Goal: Task Accomplishment & Management: Complete application form

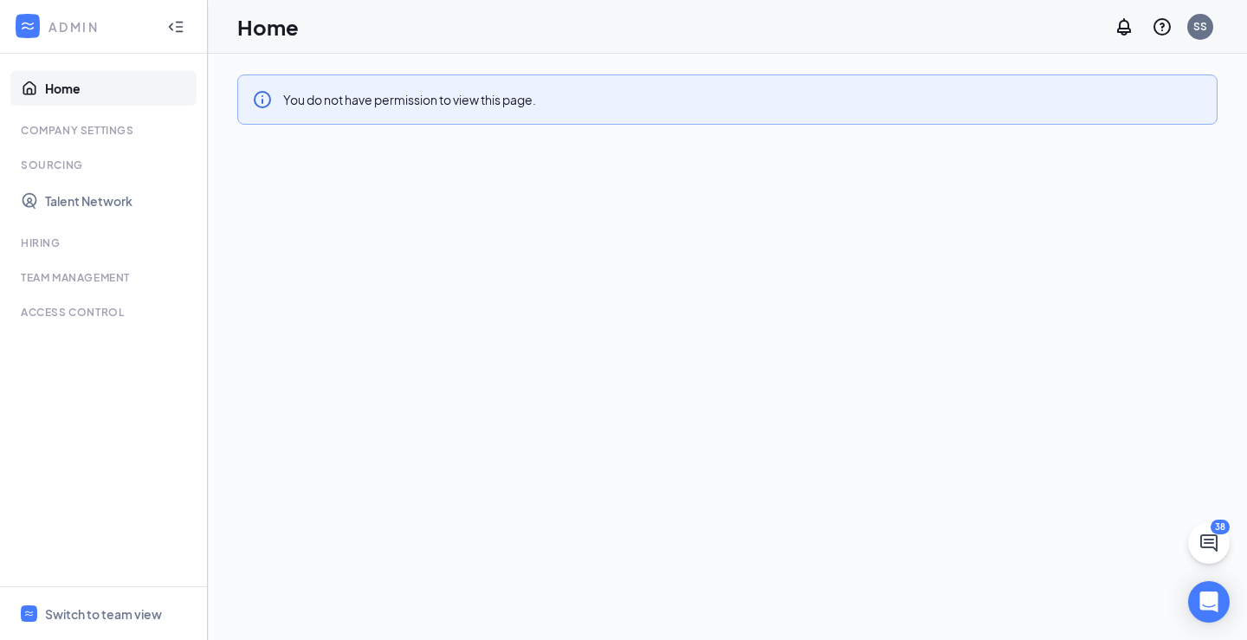
click at [177, 28] on icon "Collapse" at bounding box center [175, 26] width 17 height 17
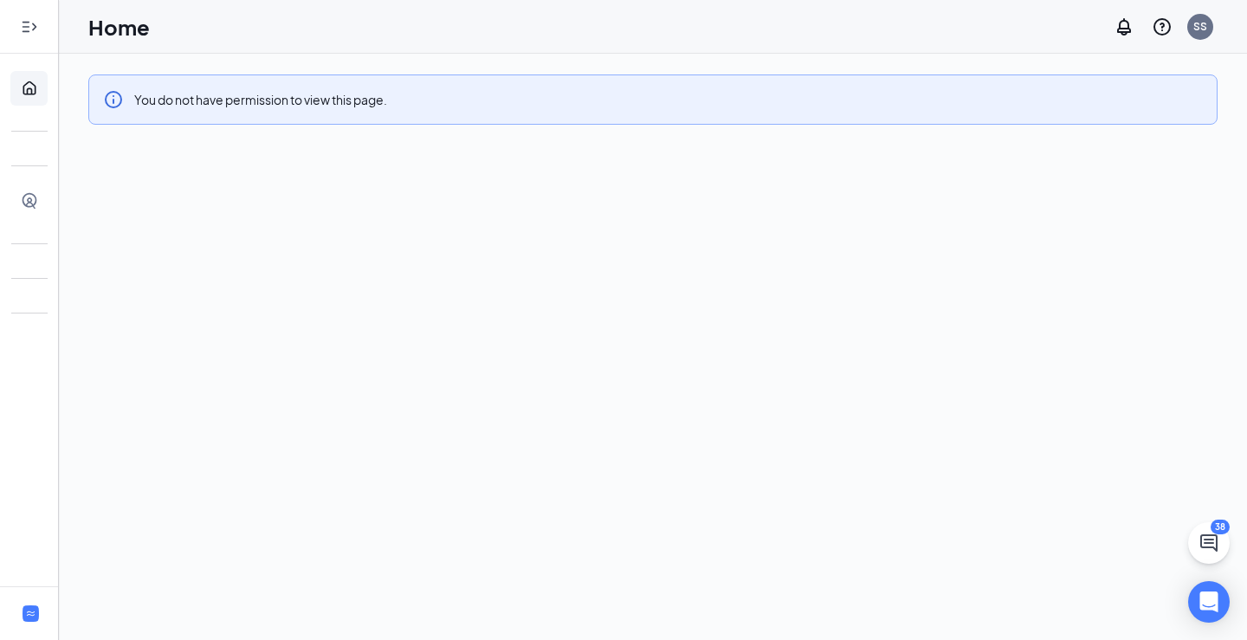
click at [36, 31] on icon "Expand" at bounding box center [29, 26] width 17 height 17
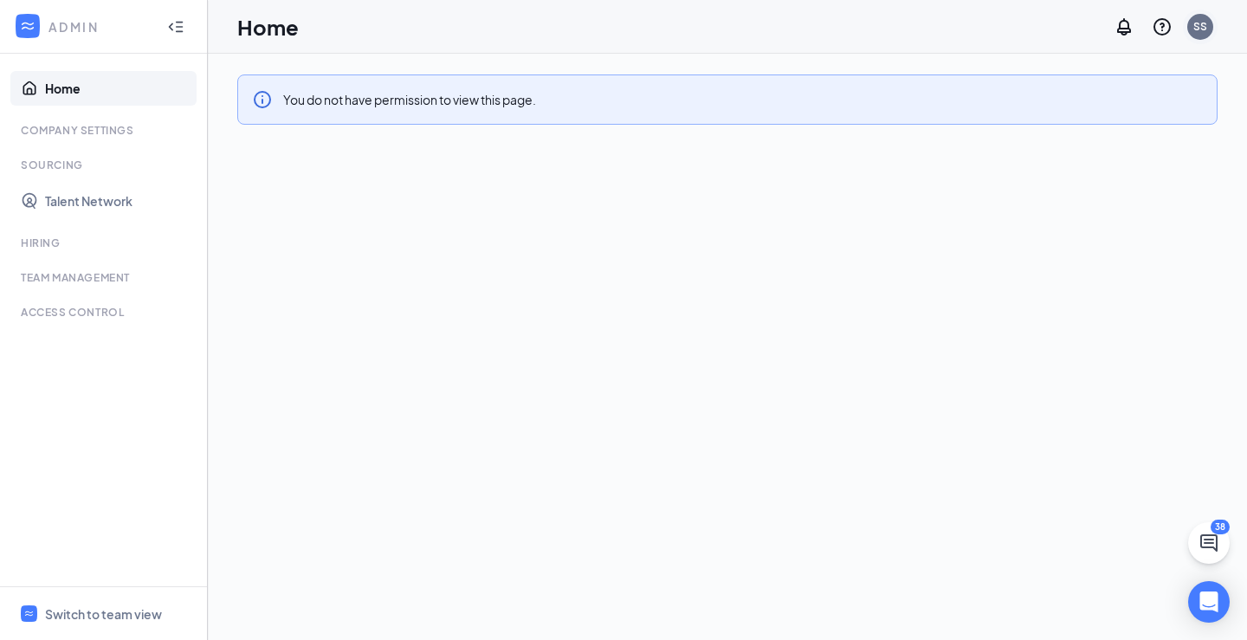
click at [1210, 23] on div "SS" at bounding box center [1201, 27] width 26 height 26
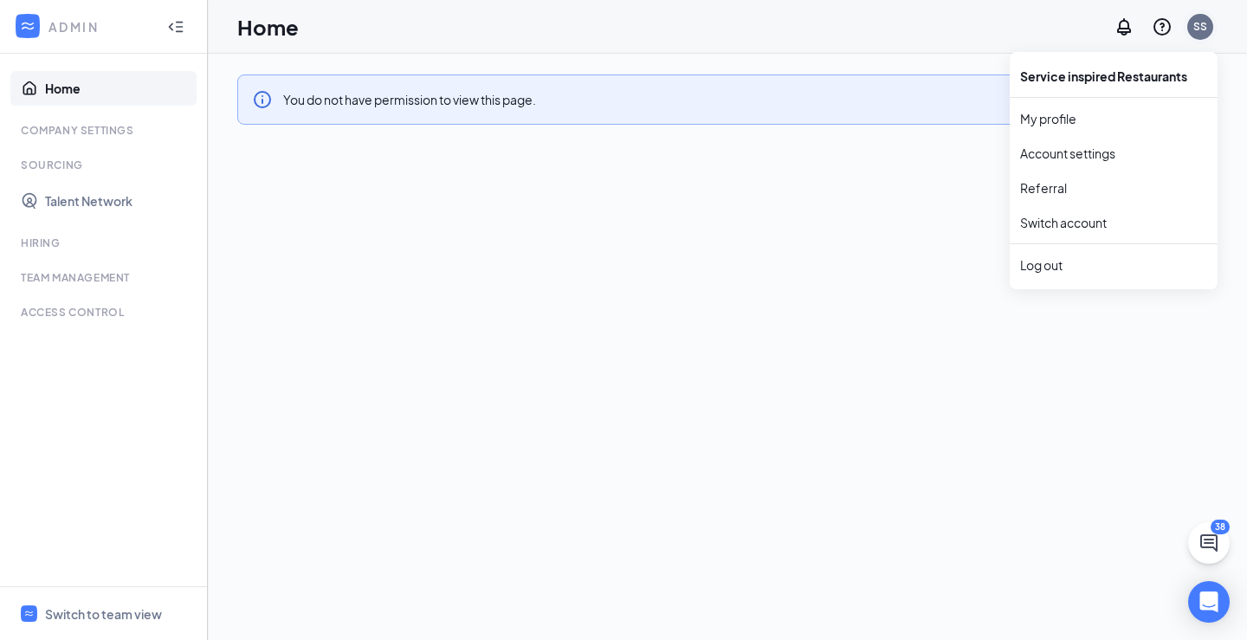
click at [1196, 29] on div "SS" at bounding box center [1201, 26] width 14 height 15
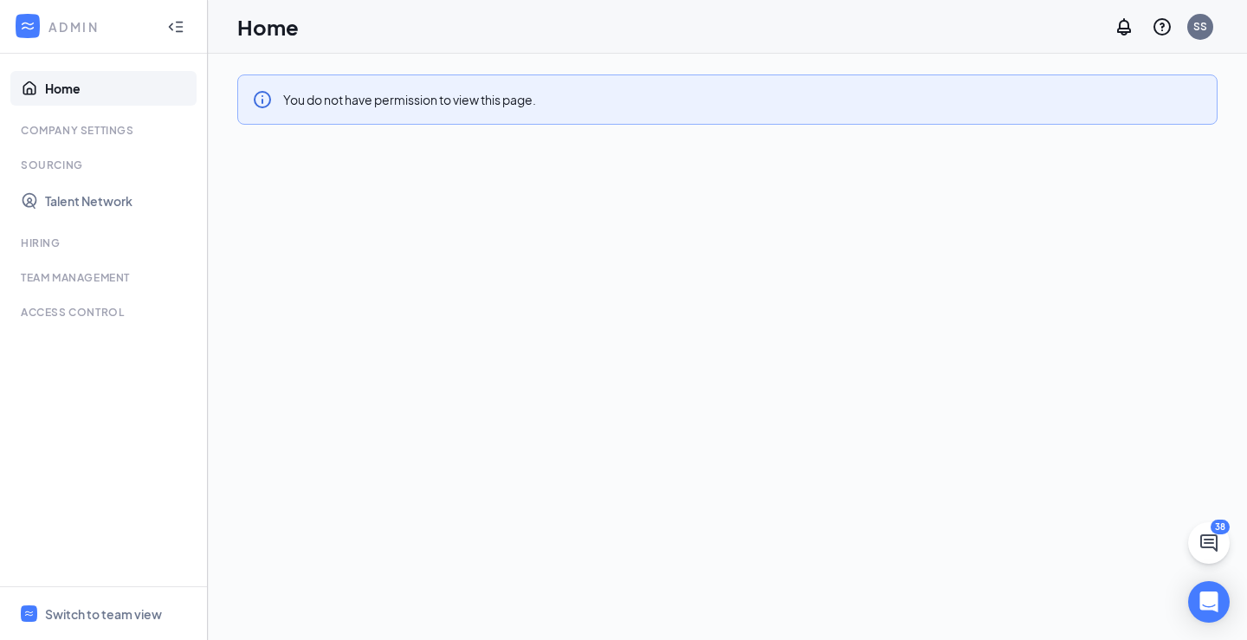
click at [1057, 266] on div "You do not have permission to view this page." at bounding box center [728, 347] width 1040 height 586
click at [1203, 20] on div "SS" at bounding box center [1201, 26] width 14 height 15
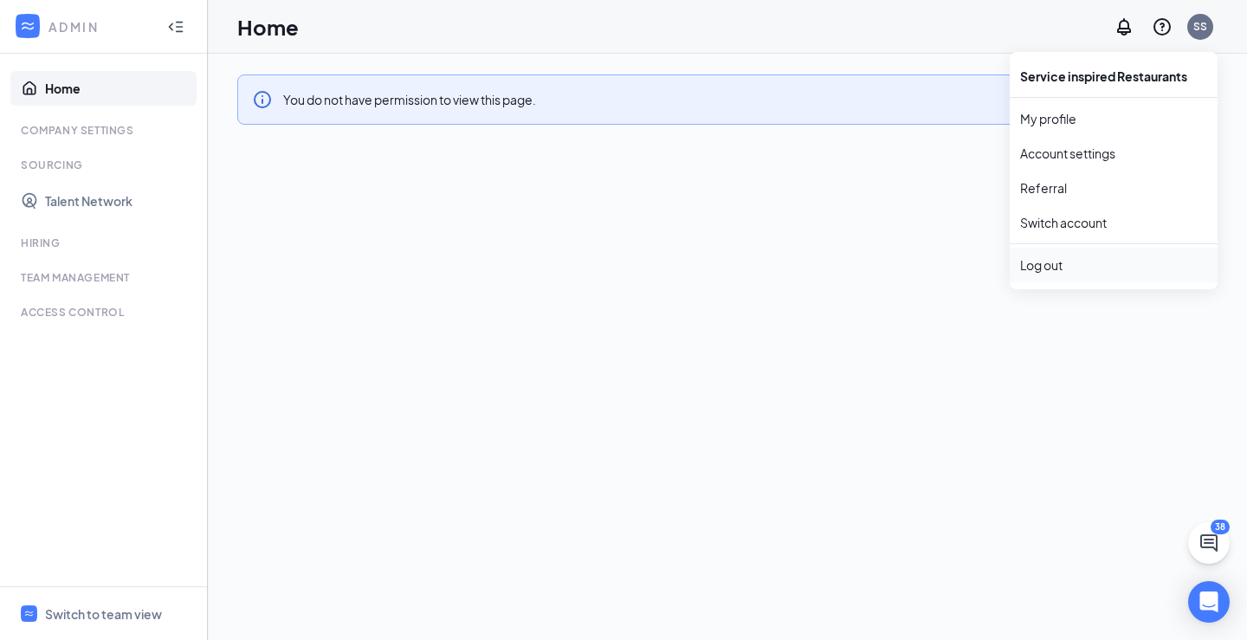
click at [1059, 262] on div "Log out" at bounding box center [1113, 264] width 187 height 17
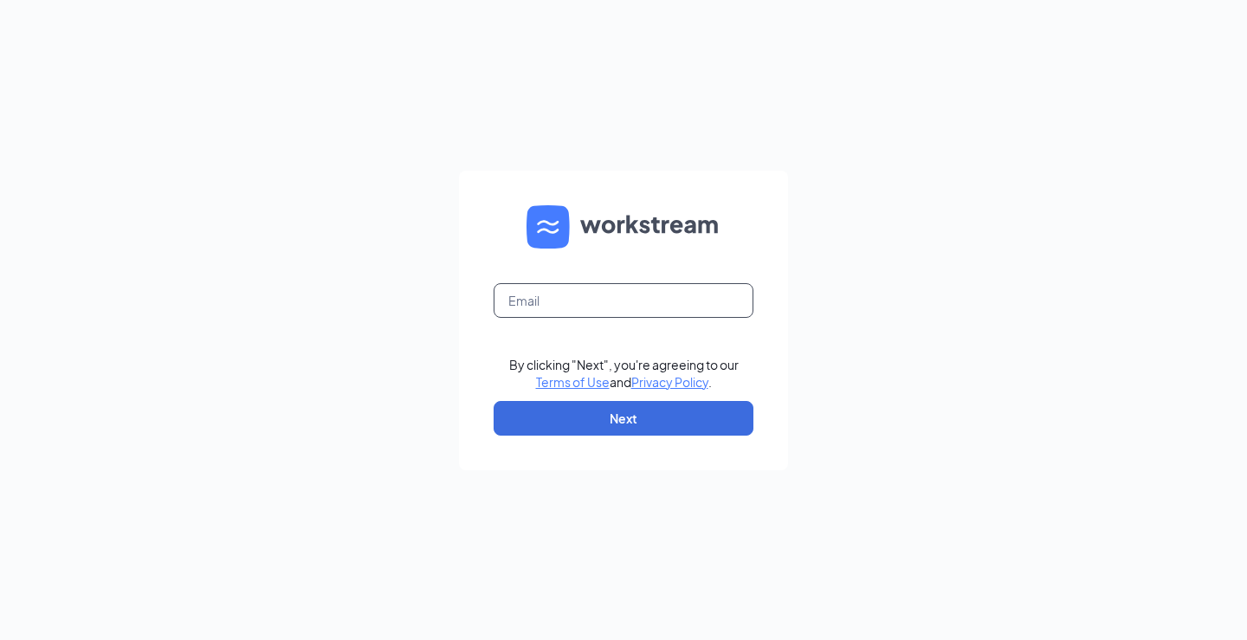
click at [597, 308] on input "text" at bounding box center [624, 300] width 260 height 35
type input "[EMAIL_ADDRESS][DOMAIN_NAME]"
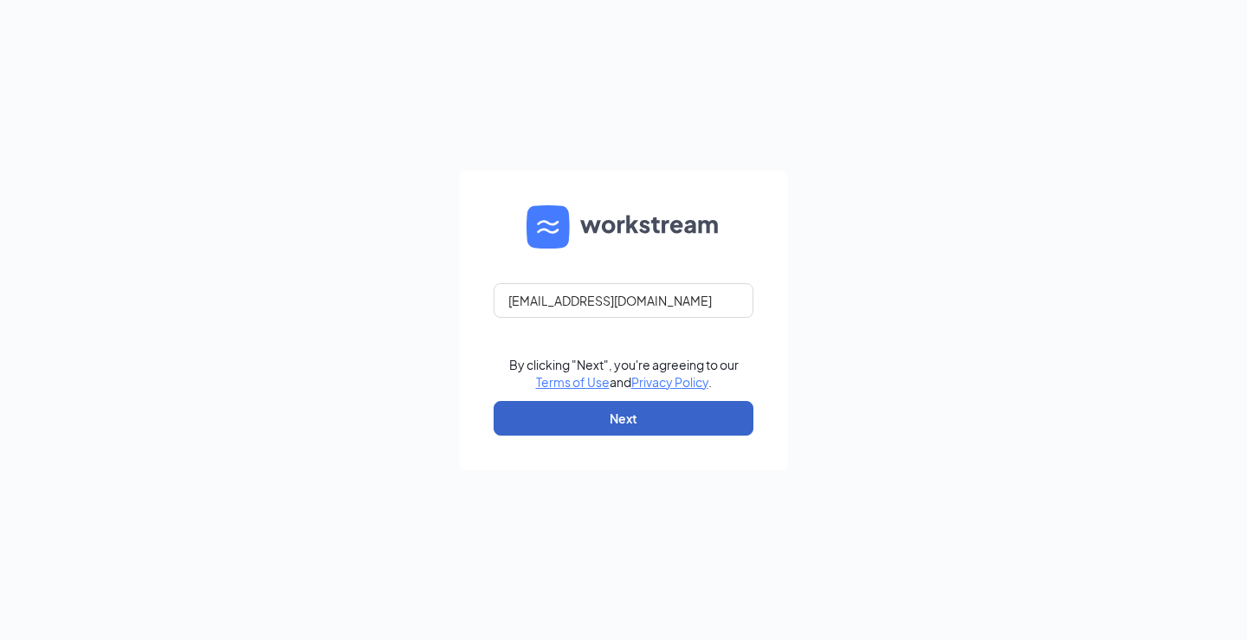
click at [584, 409] on button "Next" at bounding box center [624, 418] width 260 height 35
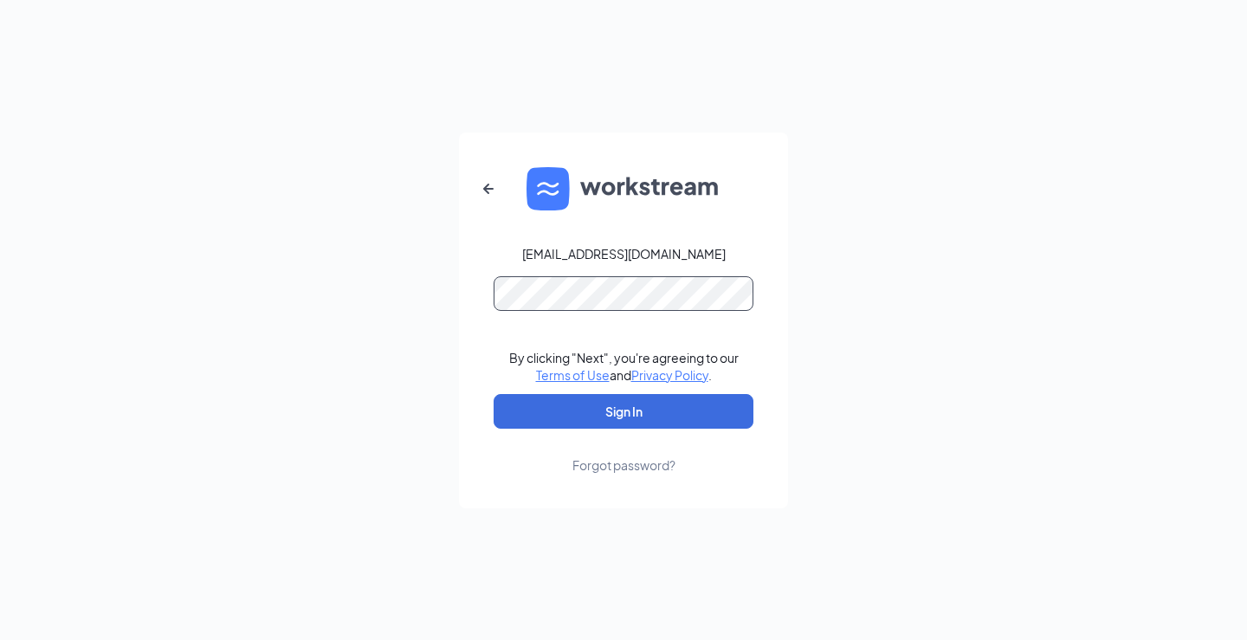
click at [494, 394] on button "Sign In" at bounding box center [624, 411] width 260 height 35
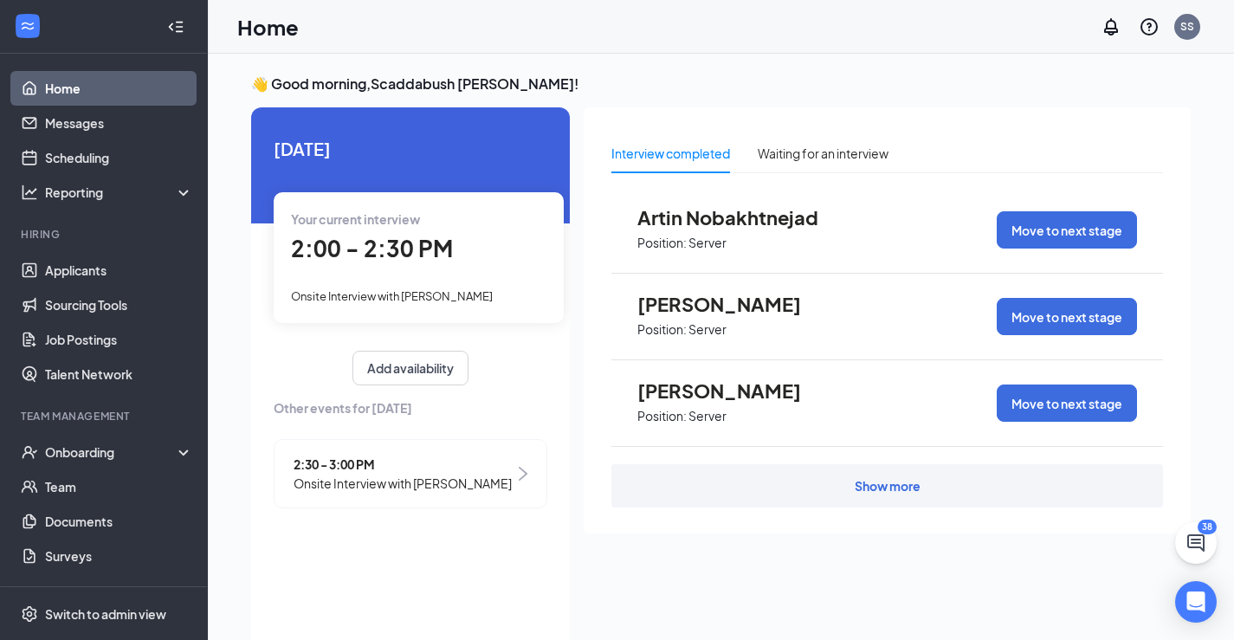
click at [887, 480] on div "Show more" at bounding box center [888, 485] width 66 height 17
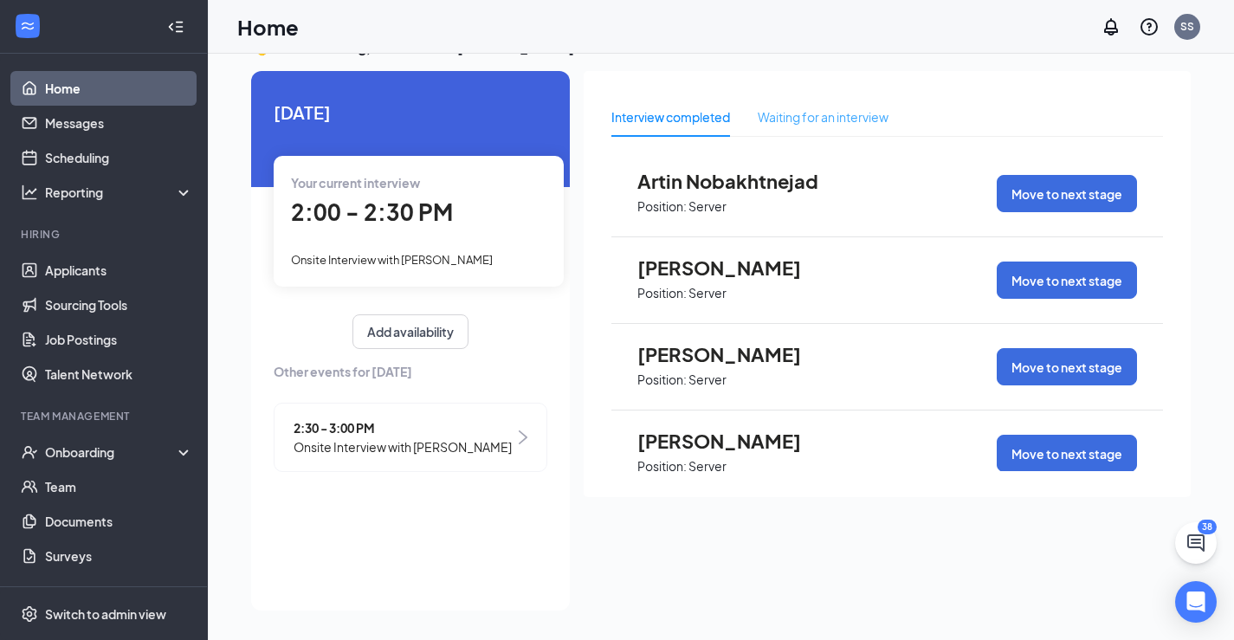
click at [782, 132] on div "Waiting for an interview" at bounding box center [823, 117] width 131 height 40
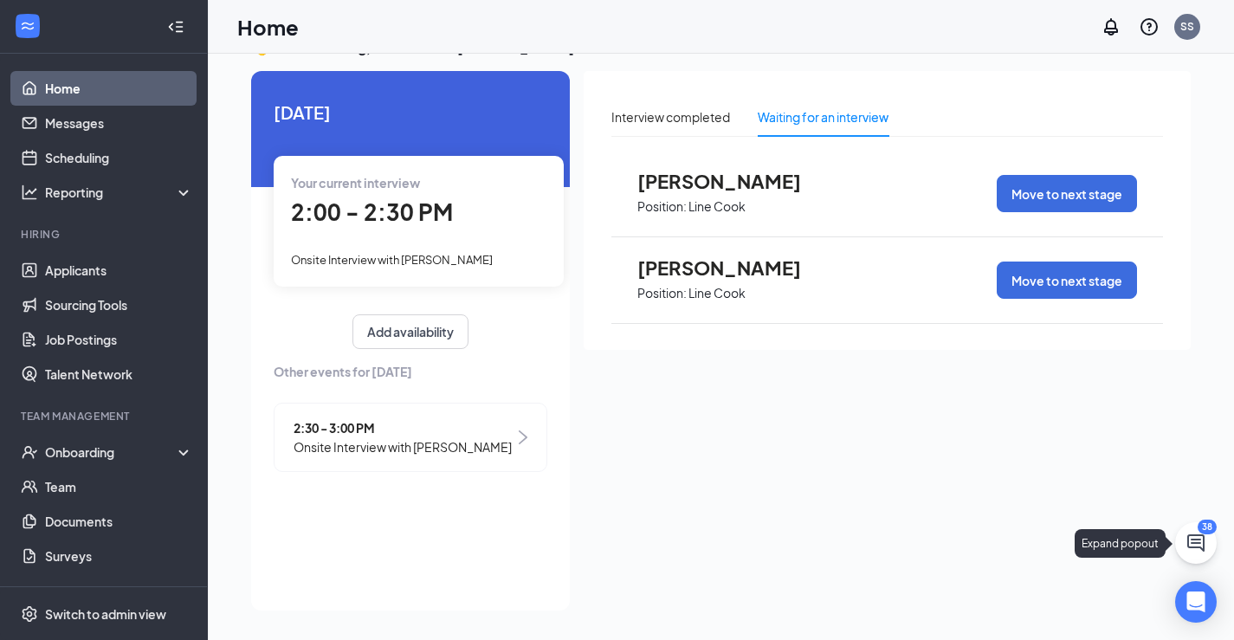
click at [1190, 534] on icon "ChatActive" at bounding box center [1196, 542] width 17 height 17
click at [926, 624] on h3 "SMS Messages" at bounding box center [908, 618] width 99 height 19
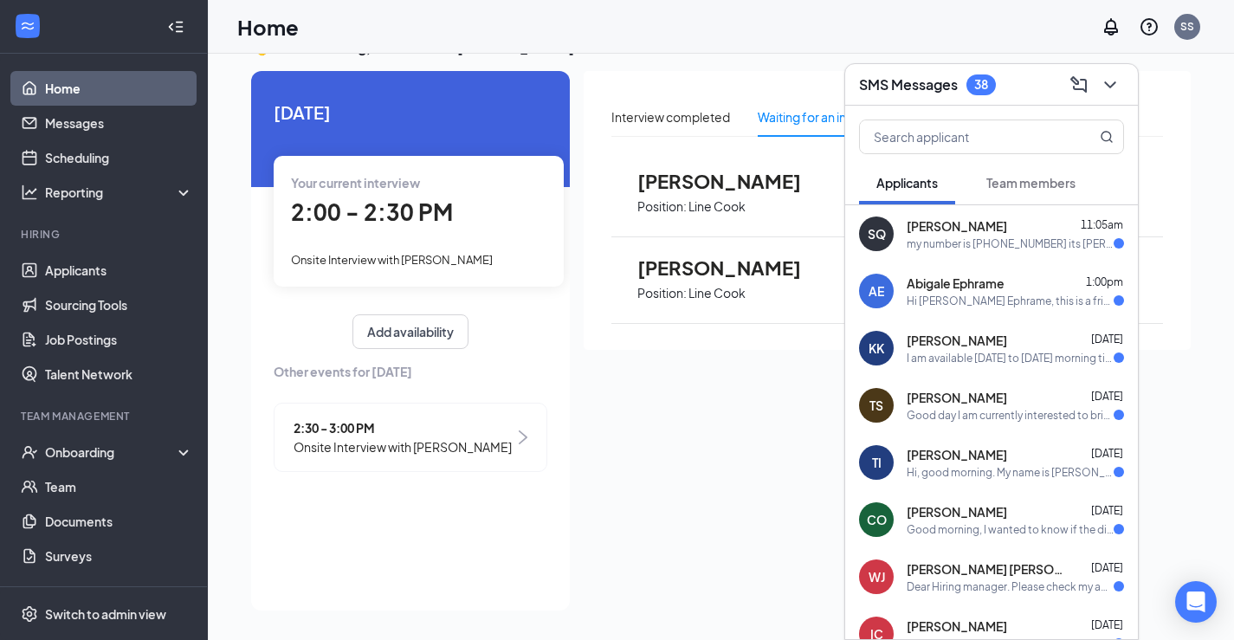
click at [991, 307] on div "Hi [PERSON_NAME] Ephrame, this is a friendly reminder. Your meeting with Scadda…" at bounding box center [1010, 301] width 207 height 15
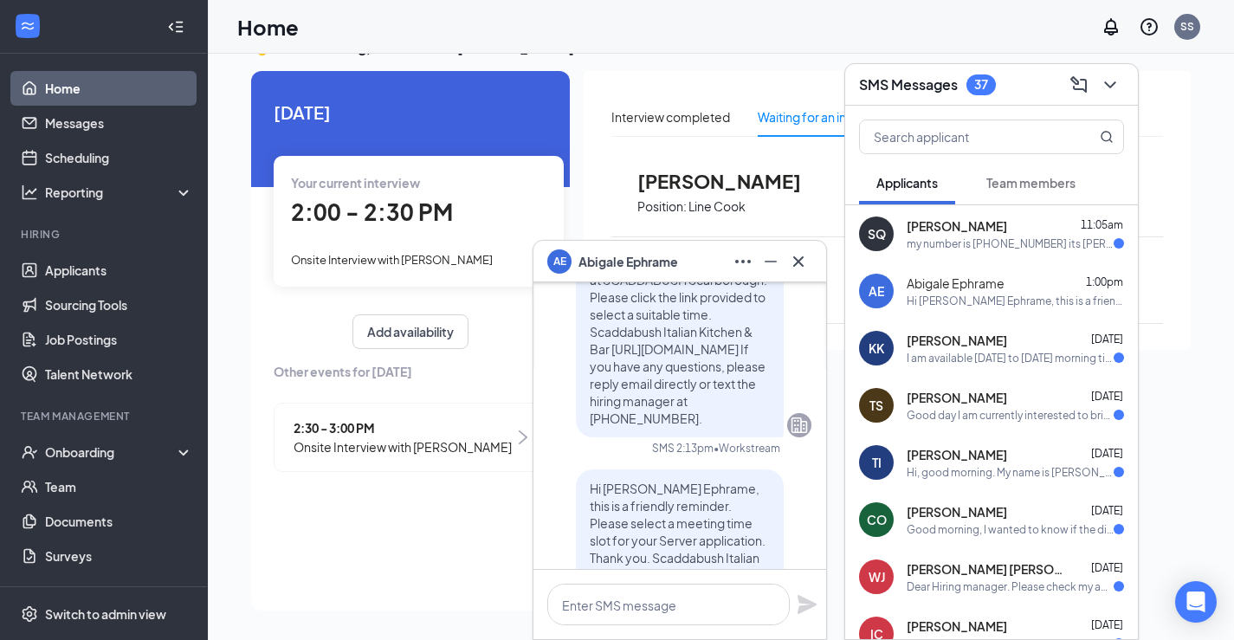
scroll to position [-1771, 0]
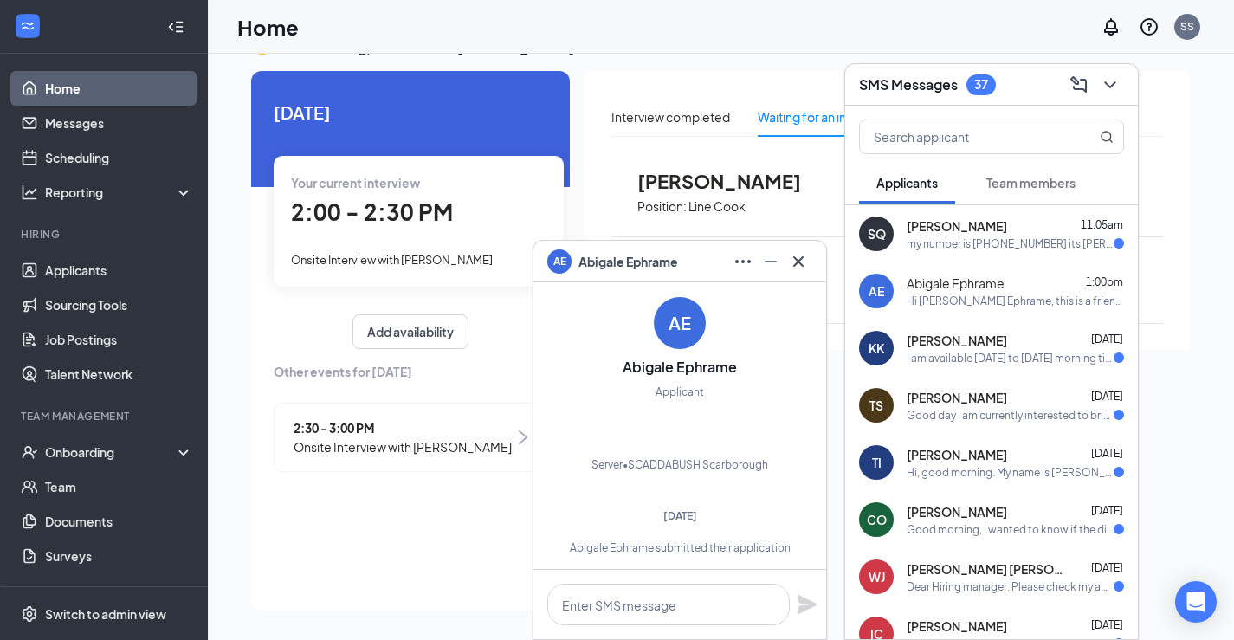
click at [633, 264] on span "Abigale Ephrame" at bounding box center [629, 261] width 100 height 19
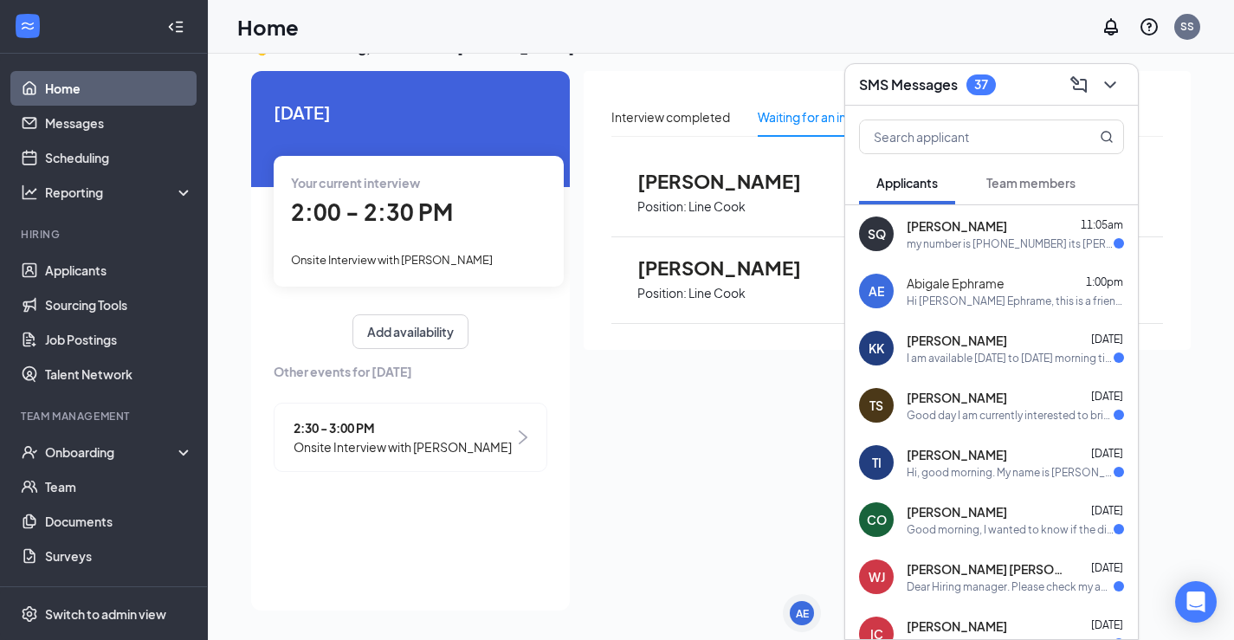
scroll to position [0, 0]
click at [804, 606] on div "AE" at bounding box center [802, 613] width 13 height 15
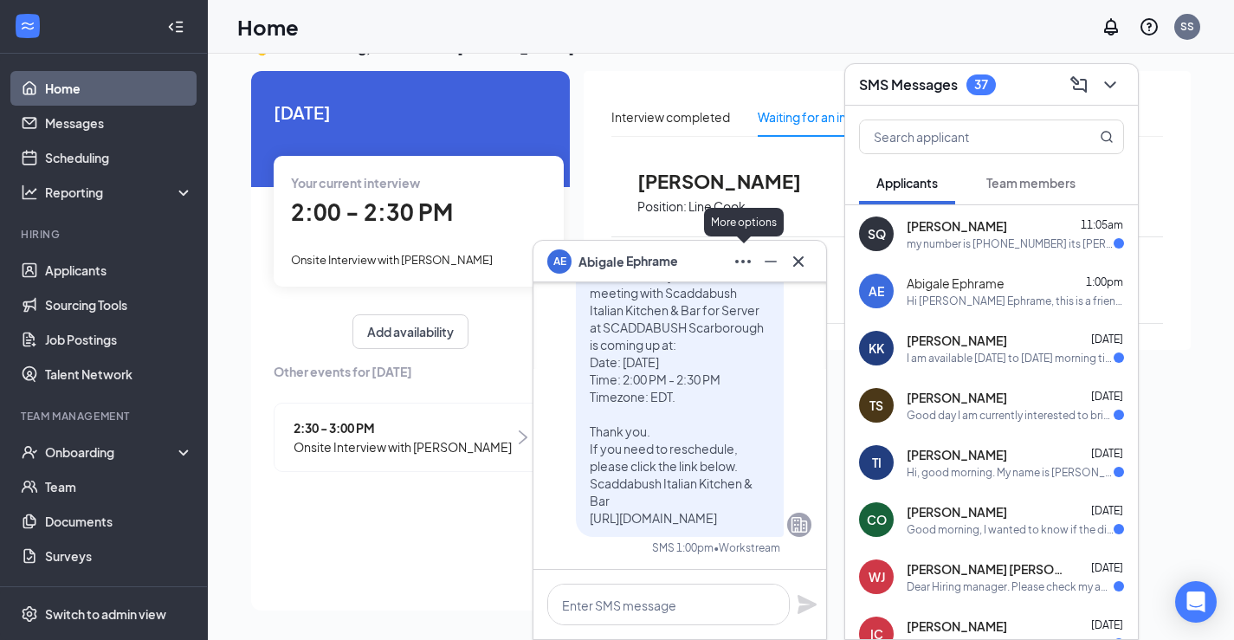
click at [742, 266] on icon "Ellipses" at bounding box center [743, 261] width 21 height 21
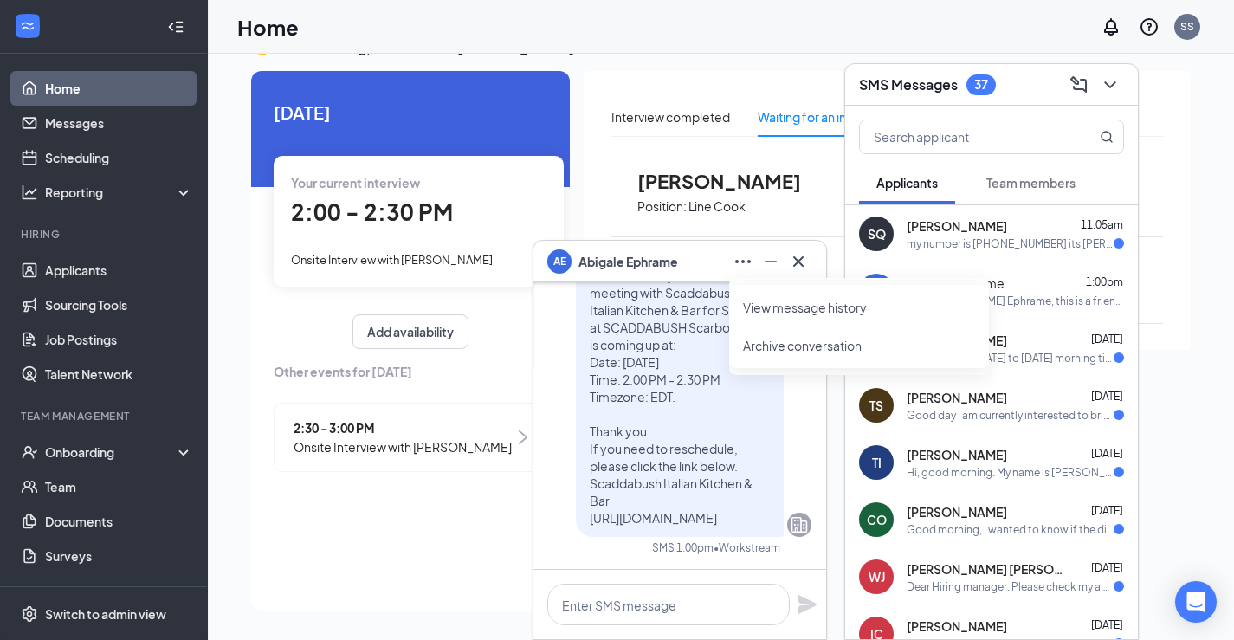
click at [636, 266] on span "Abigale Ephrame" at bounding box center [629, 261] width 100 height 19
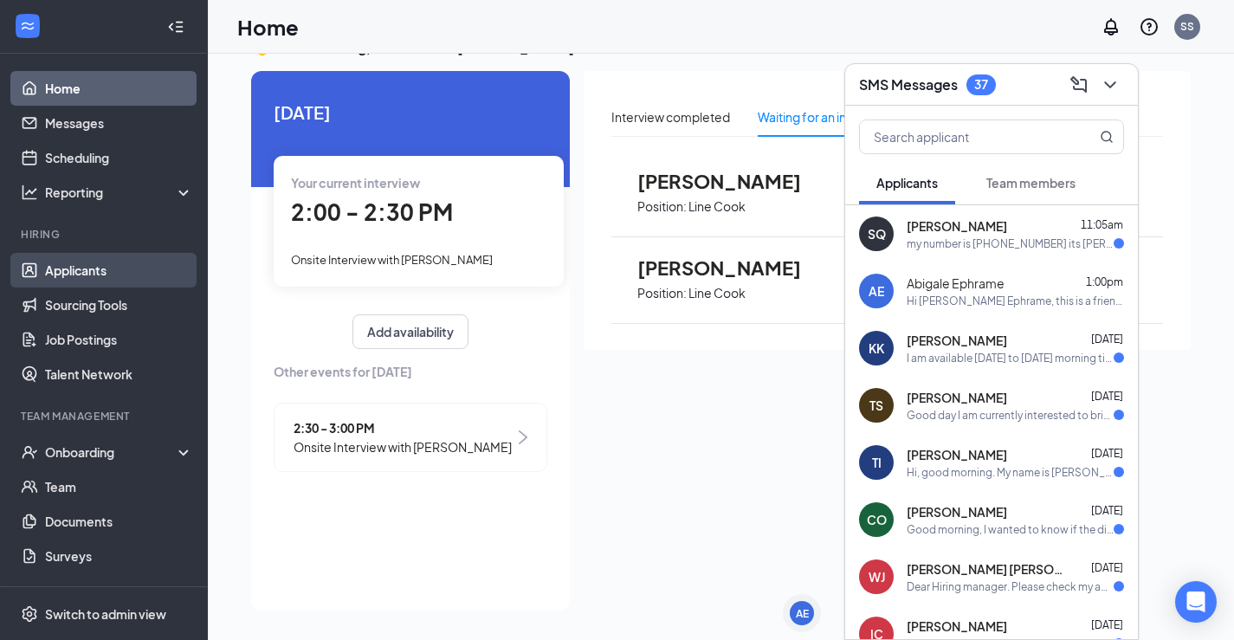
click at [77, 271] on link "Applicants" at bounding box center [119, 270] width 148 height 35
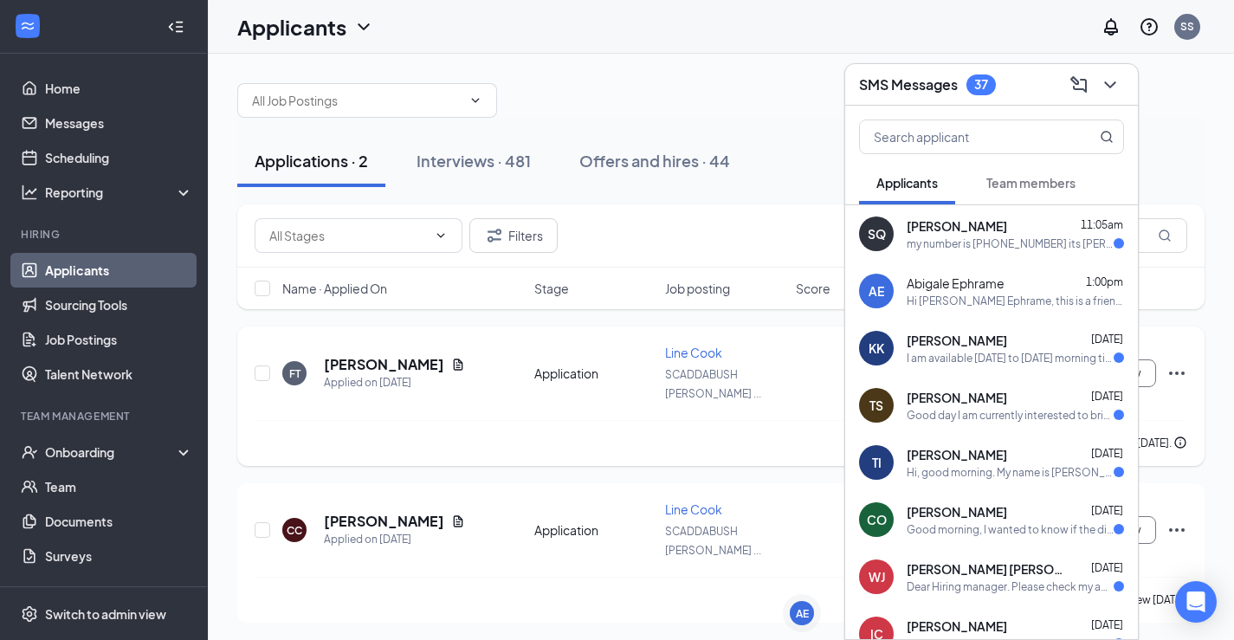
scroll to position [12, 0]
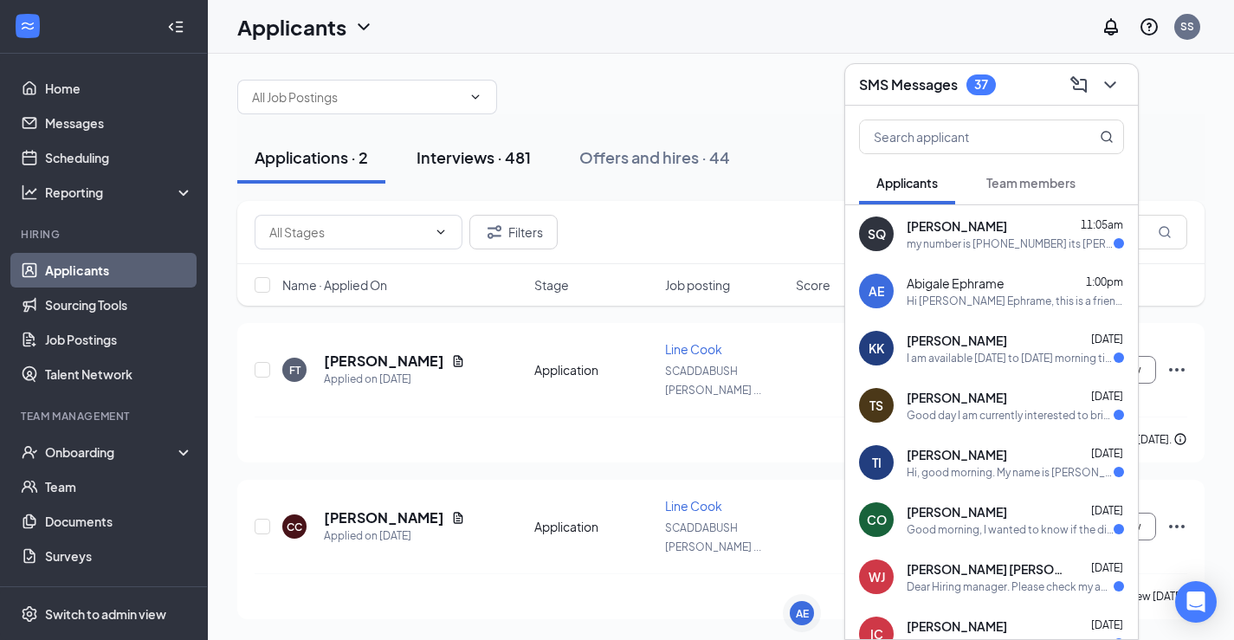
click at [496, 165] on div "Interviews · 481" at bounding box center [474, 157] width 114 height 22
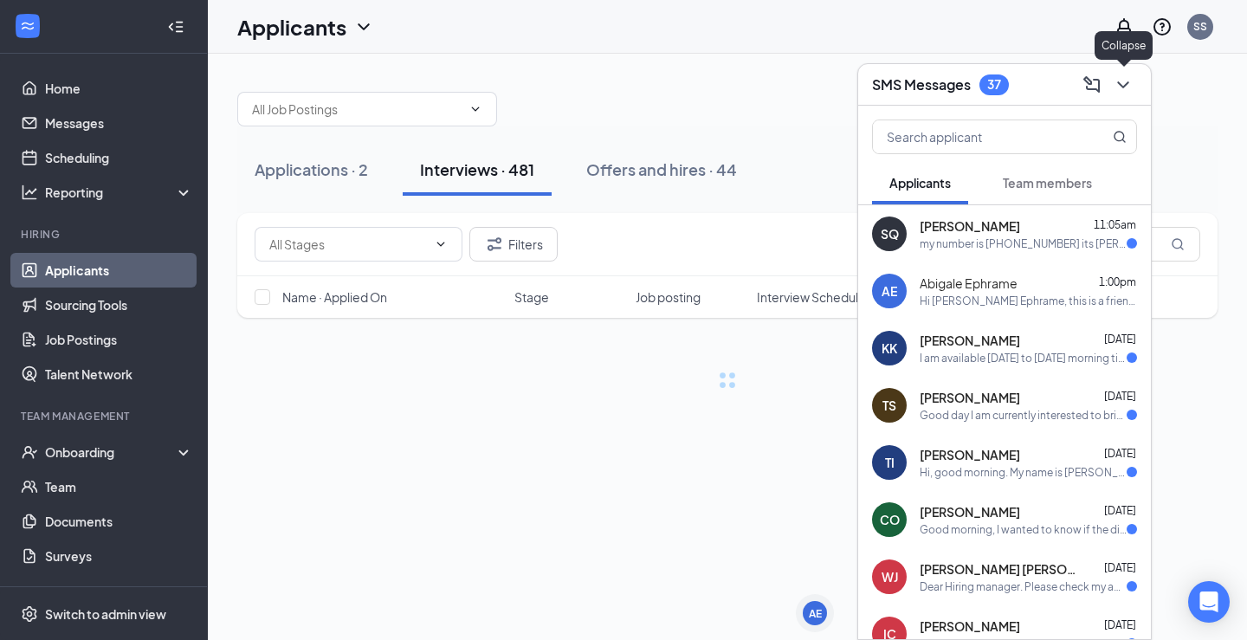
click at [1111, 81] on button at bounding box center [1124, 85] width 28 height 28
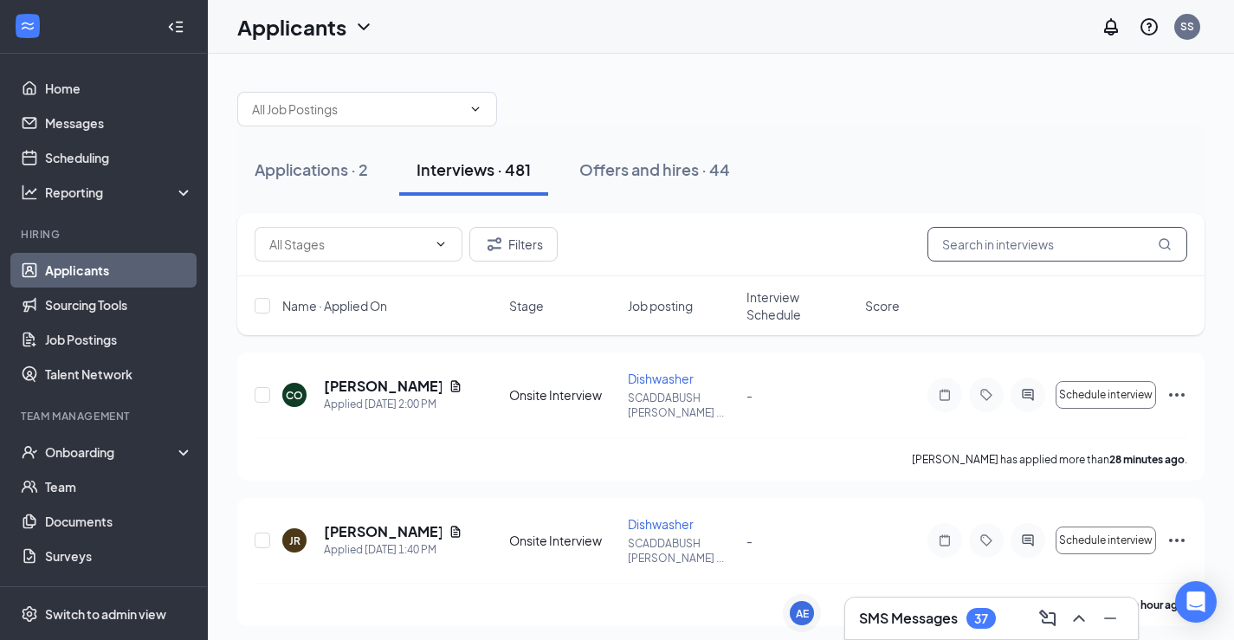
click at [986, 244] on input "text" at bounding box center [1058, 244] width 260 height 35
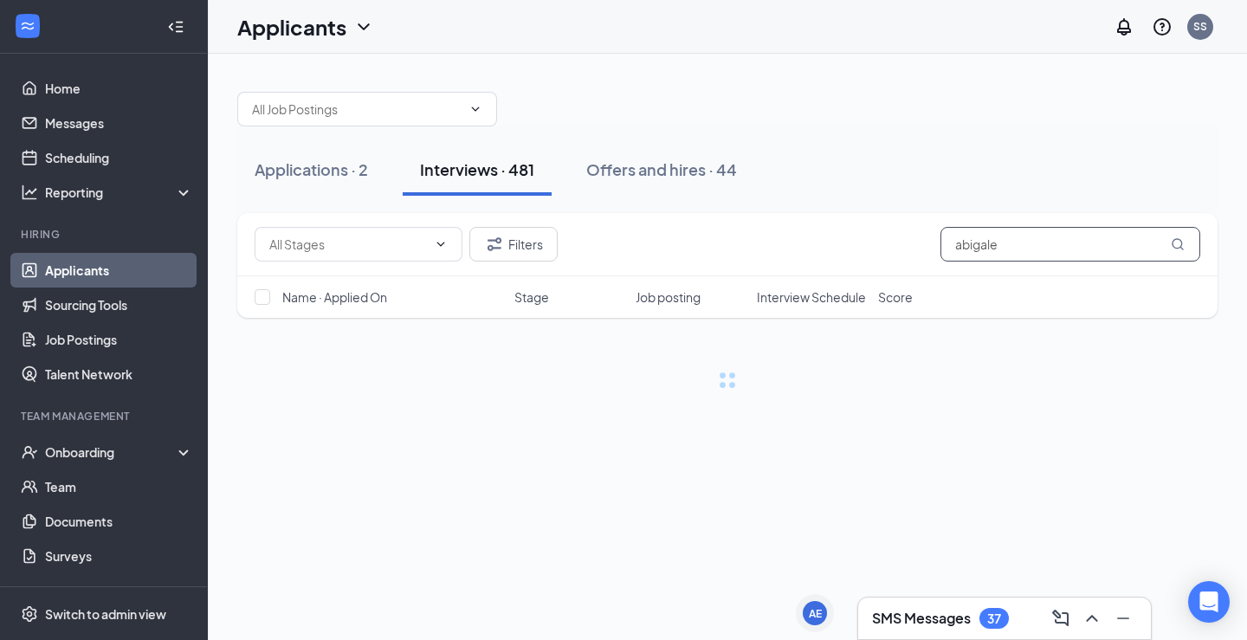
type input "abigale"
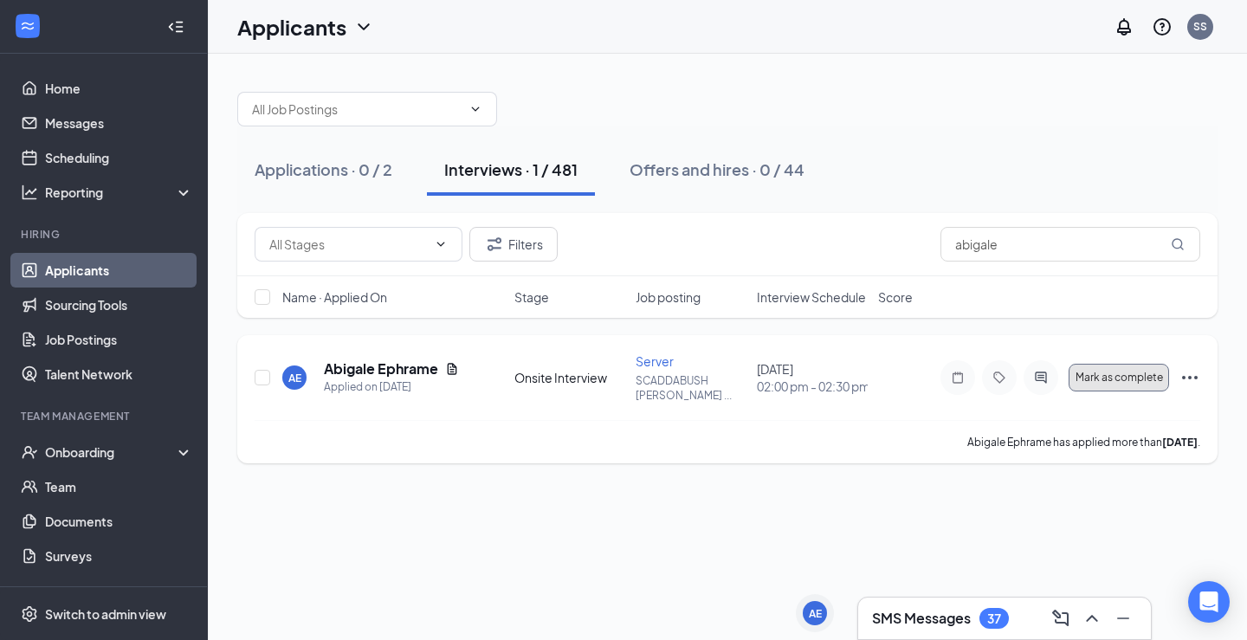
click at [1090, 380] on span "Mark as complete" at bounding box center [1119, 378] width 87 height 12
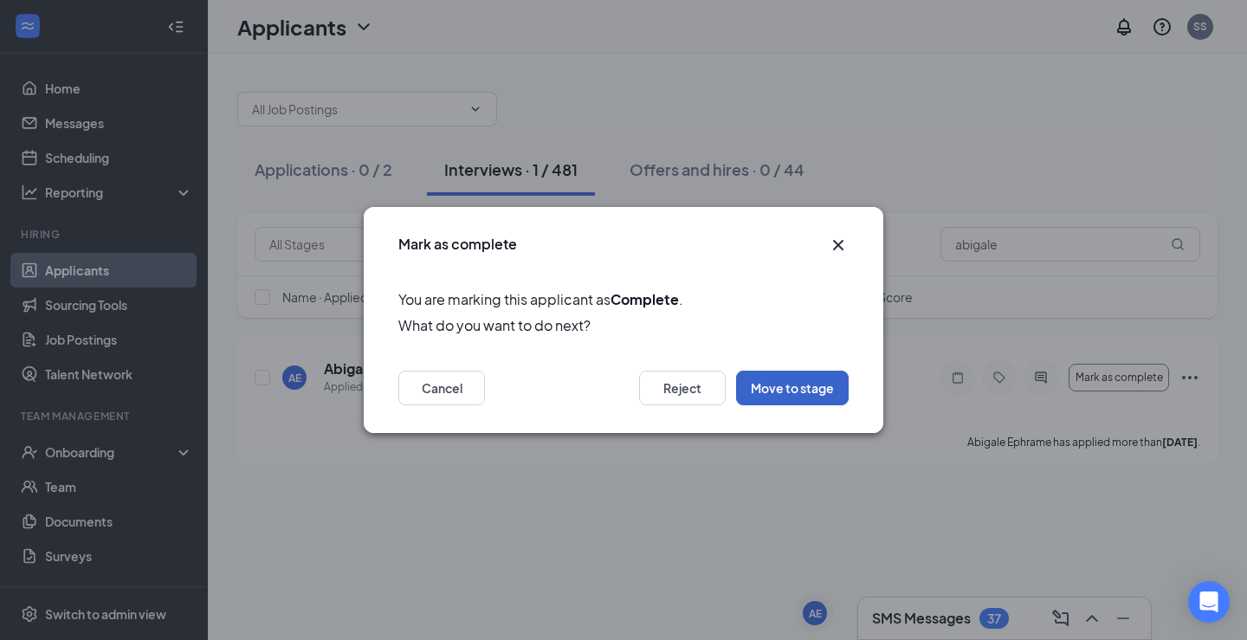
click at [786, 383] on button "Move to stage" at bounding box center [792, 388] width 113 height 35
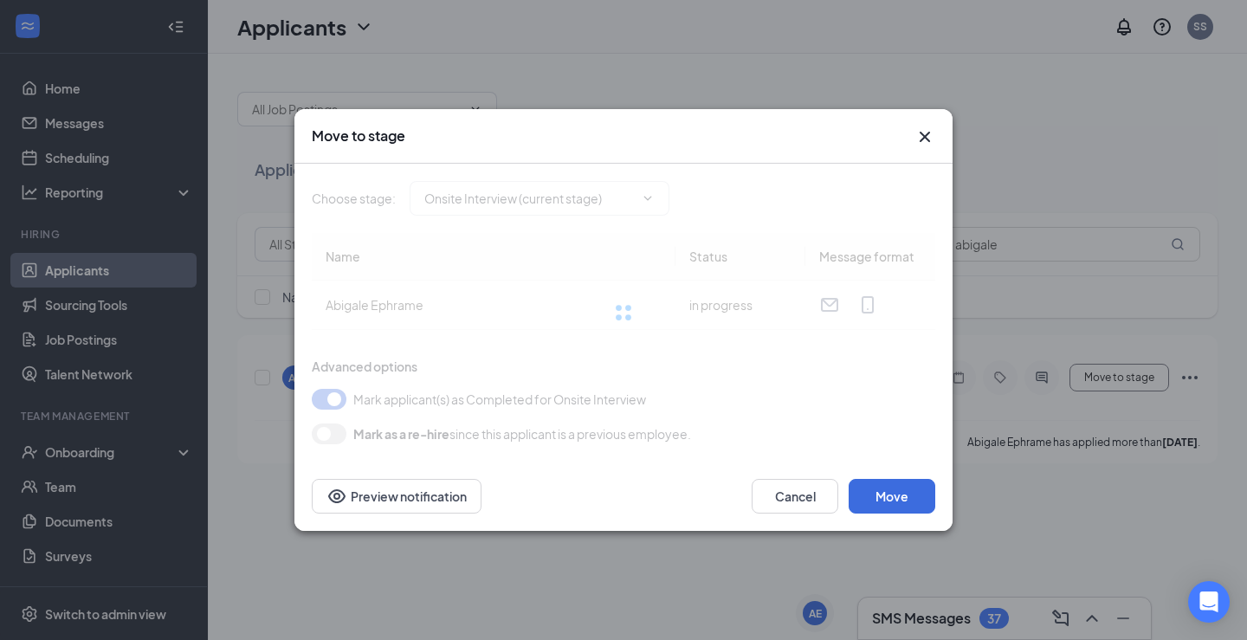
type input "Hiring Complete (final stage)"
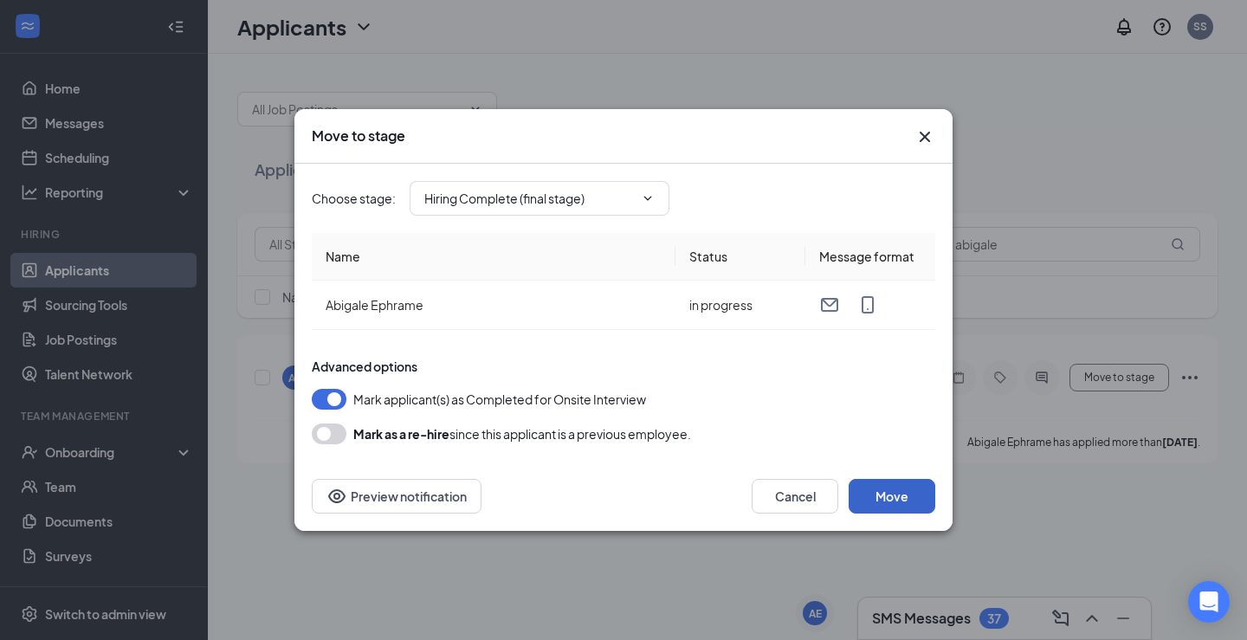
click at [888, 498] on button "Move" at bounding box center [892, 496] width 87 height 35
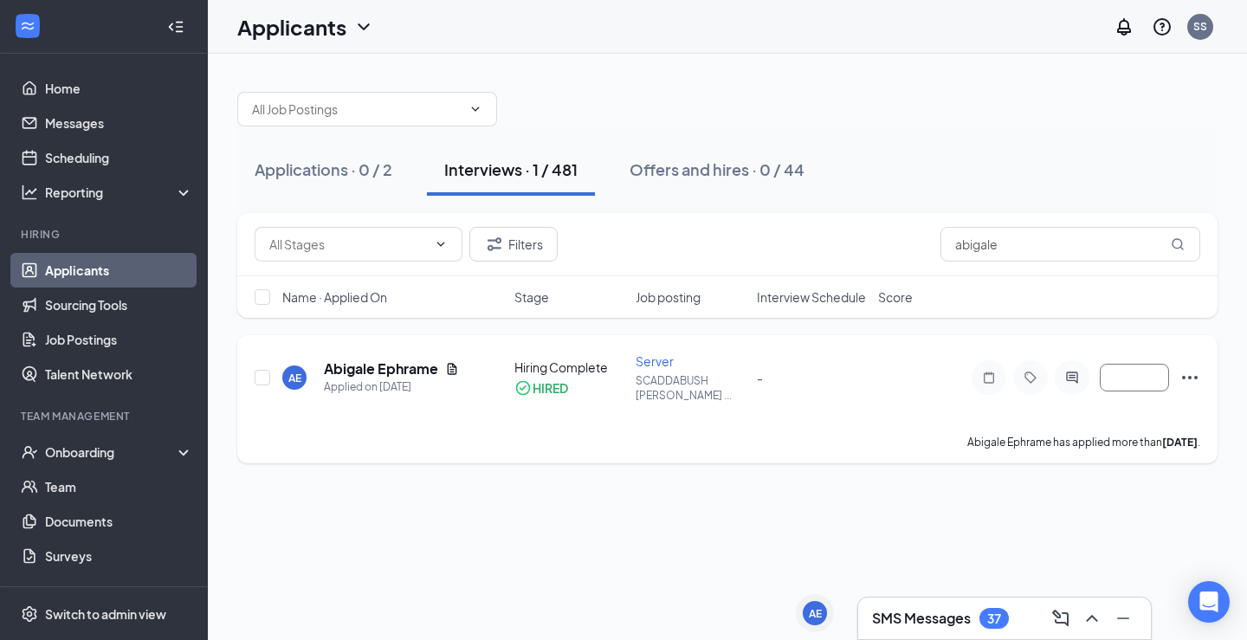
click at [1191, 376] on icon "Ellipses" at bounding box center [1190, 377] width 21 height 21
click at [806, 504] on div "Applications · 0 / 2 Interviews · 1 / 481 Offers and hires · 0 / 44 Filters abi…" at bounding box center [728, 347] width 1040 height 586
click at [697, 163] on div "Offers and hires · 0 / 44" at bounding box center [717, 170] width 175 height 22
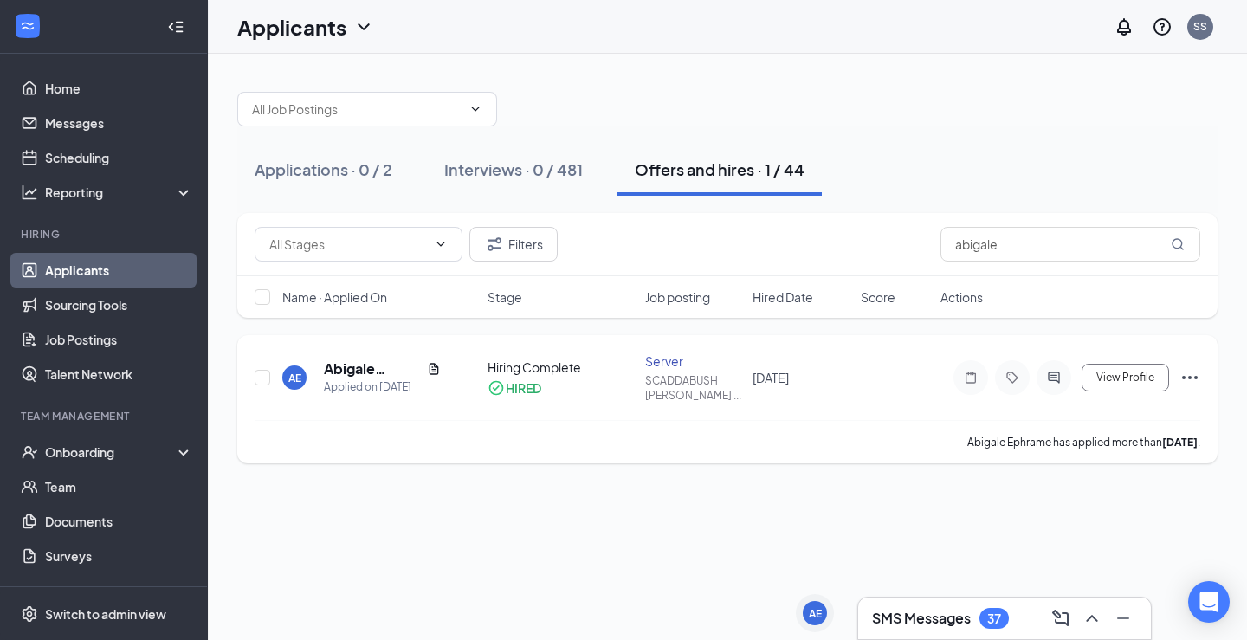
click at [1188, 379] on icon "Ellipses" at bounding box center [1190, 377] width 21 height 21
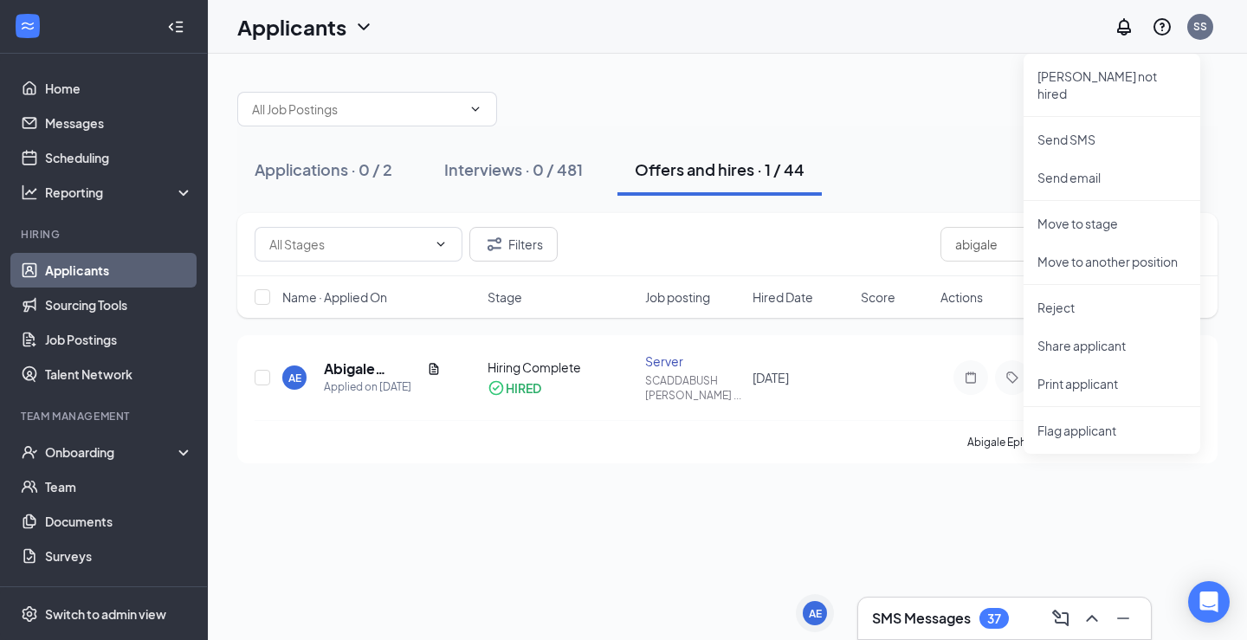
click at [483, 572] on div "Applications · 0 / 2 Interviews · 0 / 481 Offers and hires · 1 / 44 Filters abi…" at bounding box center [728, 347] width 1040 height 586
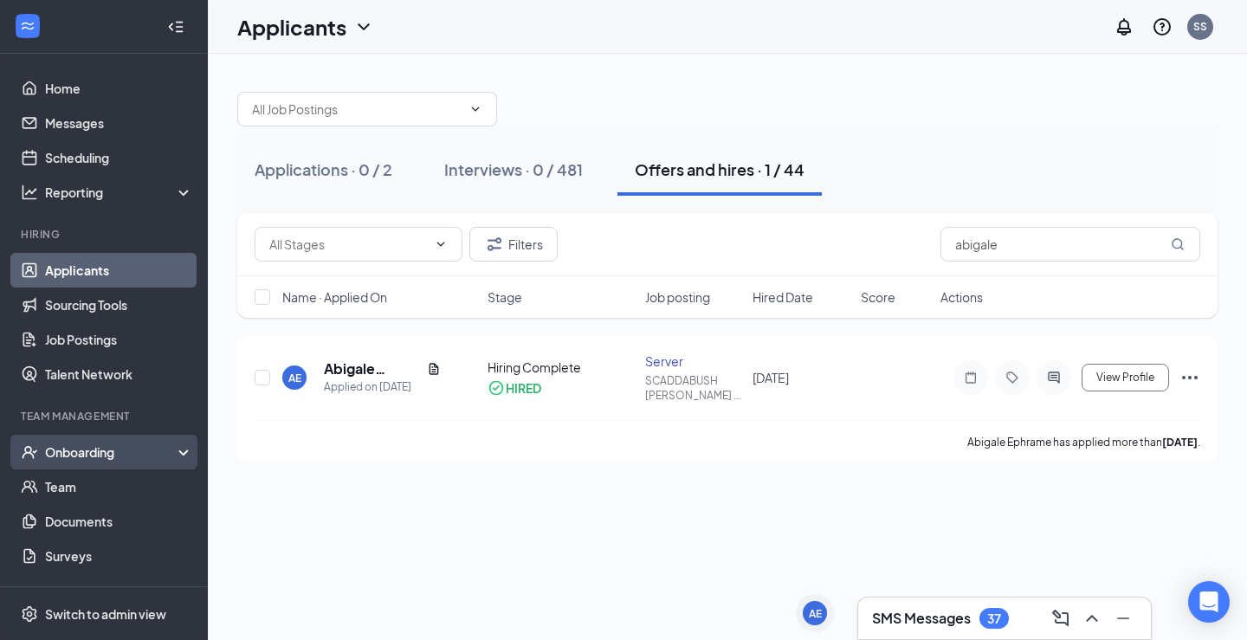
click at [91, 447] on div "Onboarding" at bounding box center [111, 452] width 133 height 17
click at [68, 453] on div "Onboarding" at bounding box center [111, 452] width 133 height 17
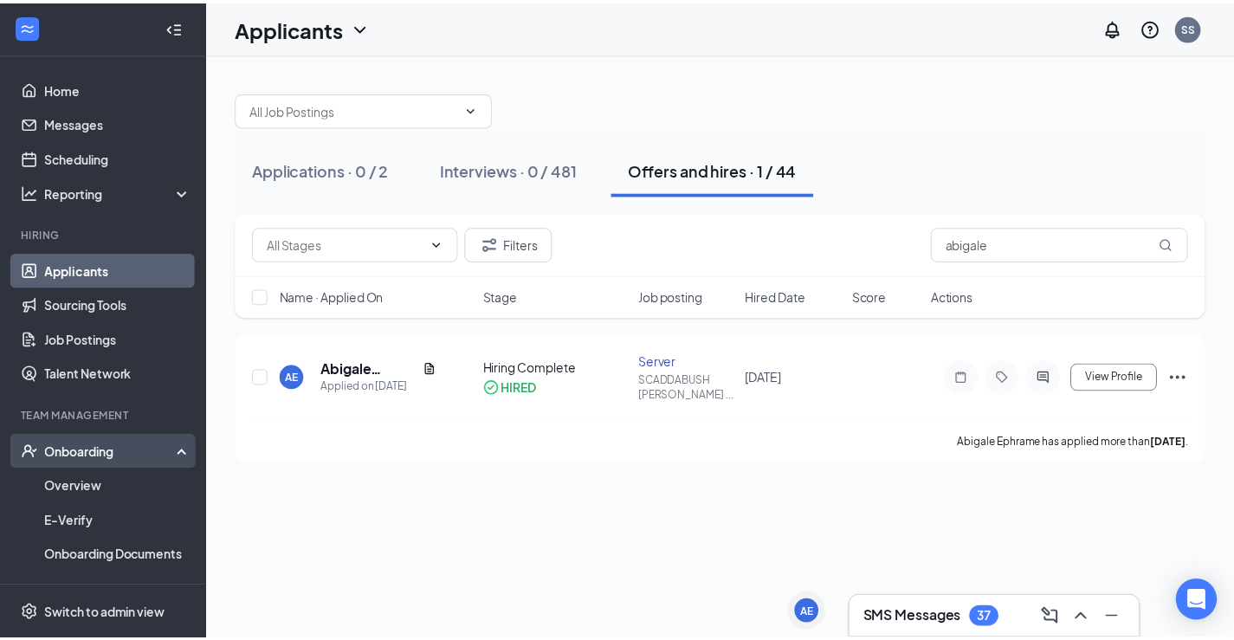
scroll to position [173, 0]
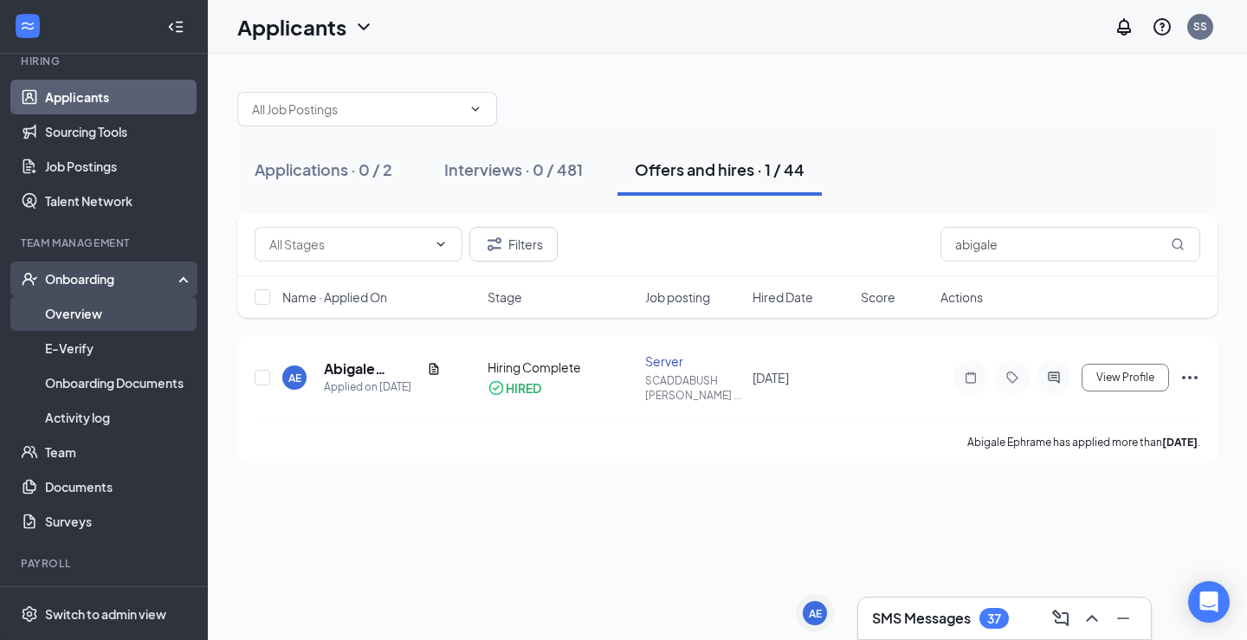
click at [80, 319] on link "Overview" at bounding box center [119, 313] width 148 height 35
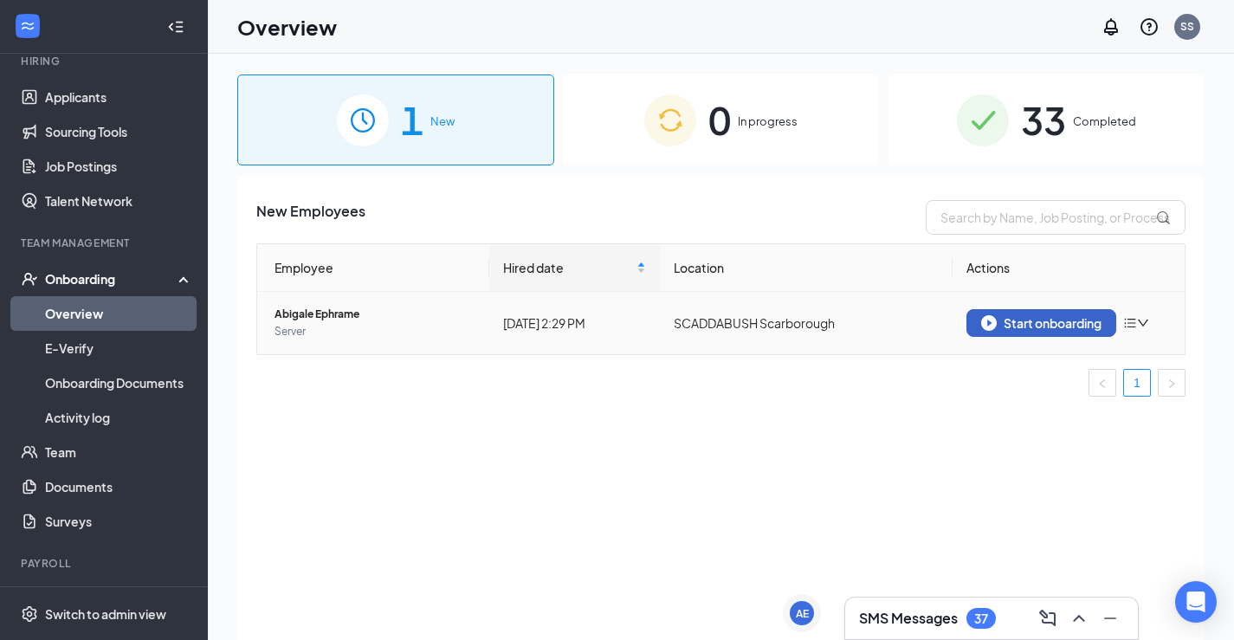
click at [1000, 321] on div "Start onboarding" at bounding box center [1041, 323] width 120 height 16
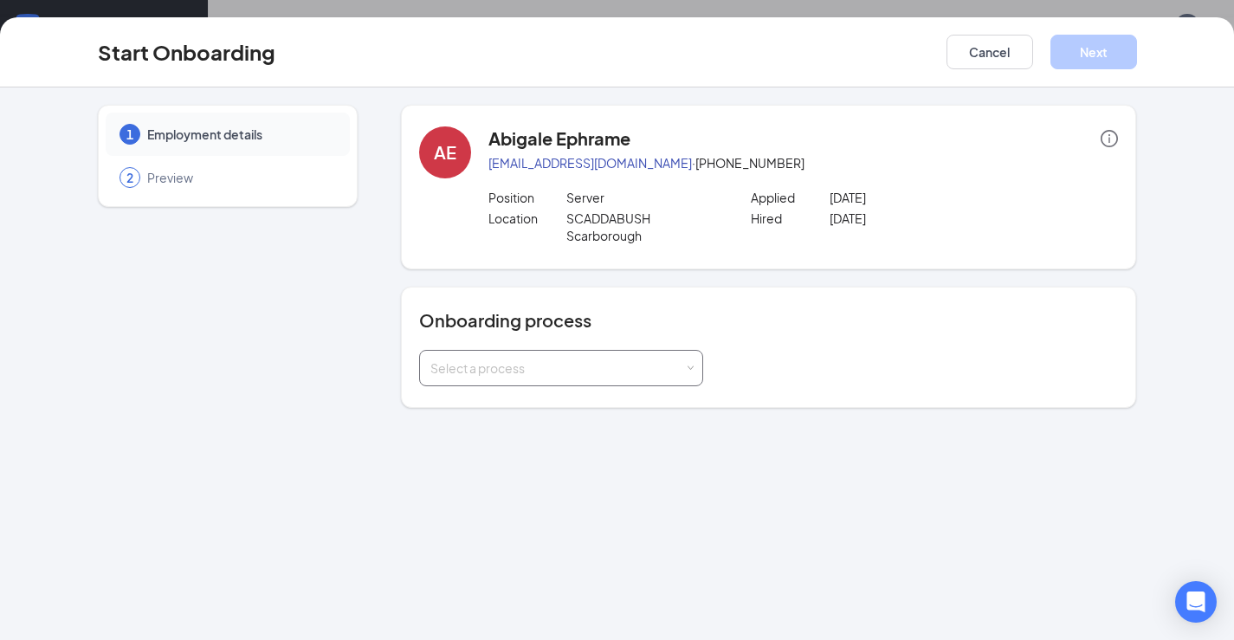
click at [513, 365] on div "Select a process" at bounding box center [558, 368] width 254 height 17
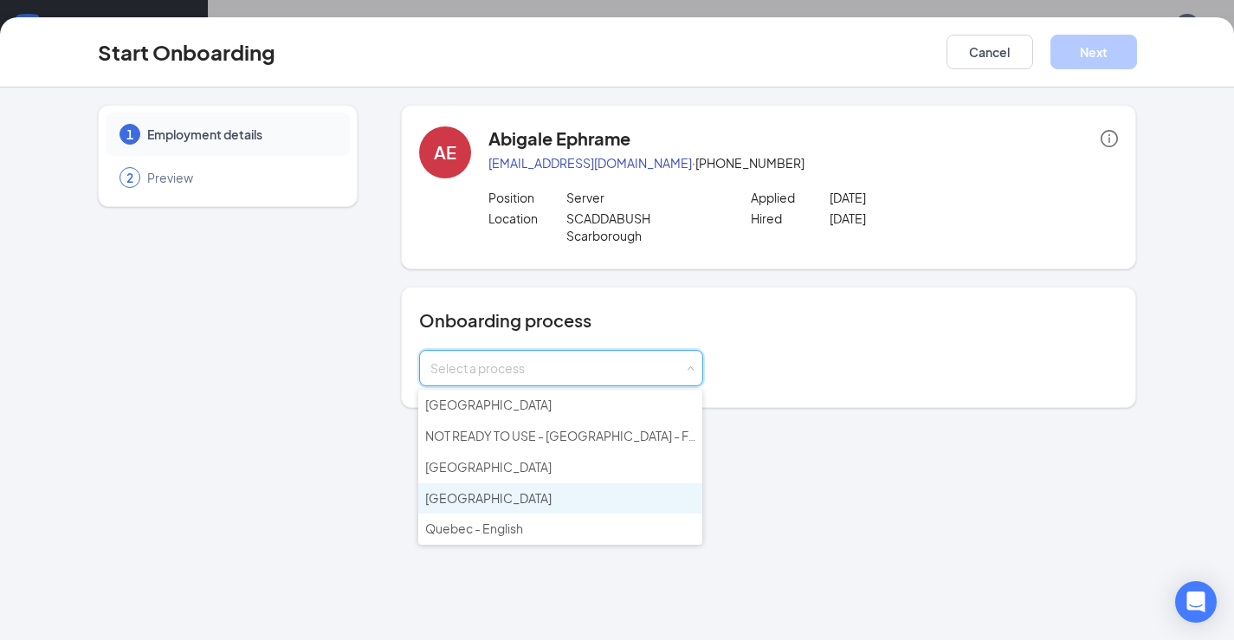
click at [471, 497] on li "[GEOGRAPHIC_DATA]" at bounding box center [560, 498] width 284 height 31
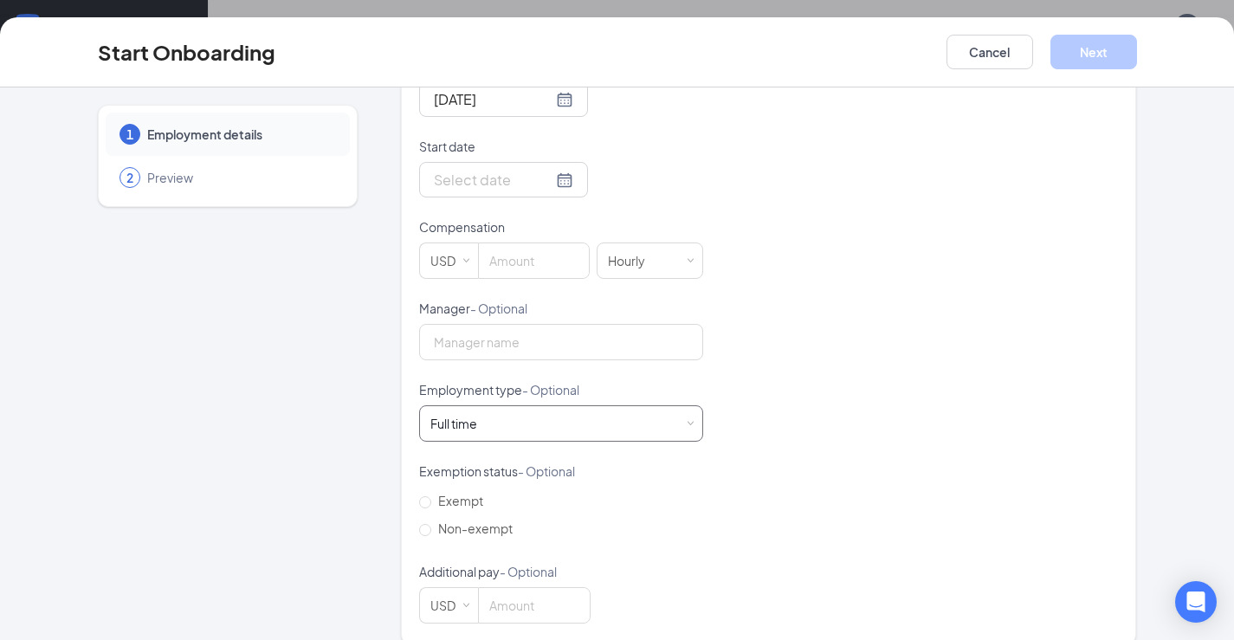
scroll to position [475, 0]
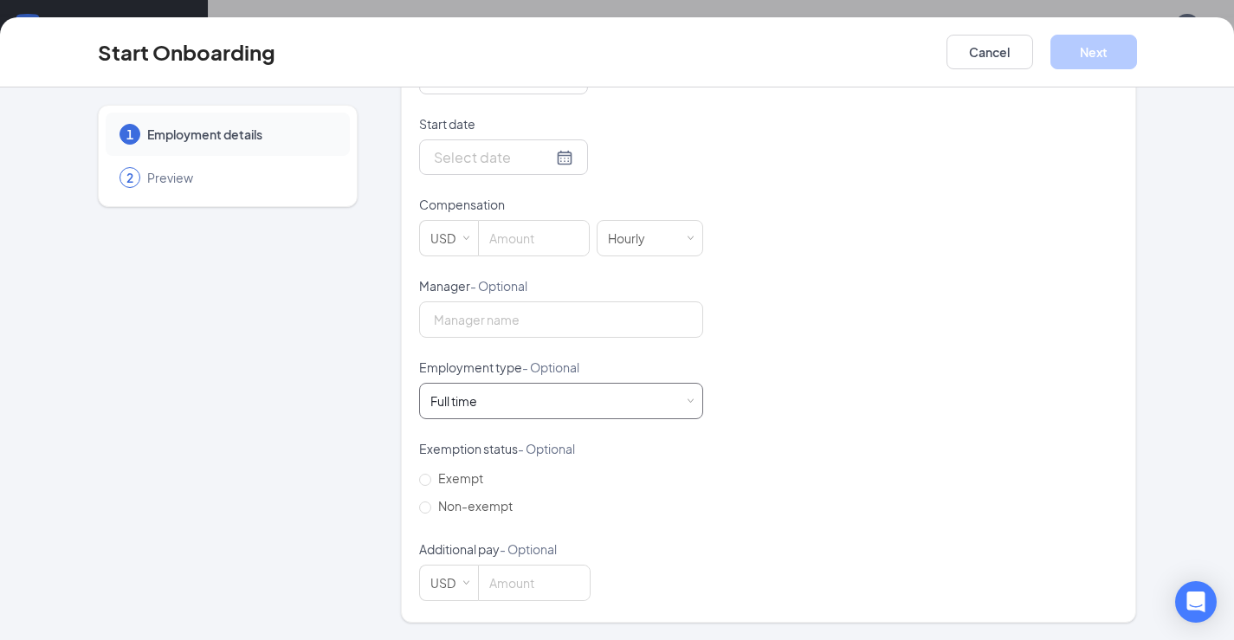
click at [472, 408] on div "Full time Works 30+ hours per week and is reasonably expected to work" at bounding box center [460, 400] width 59 height 17
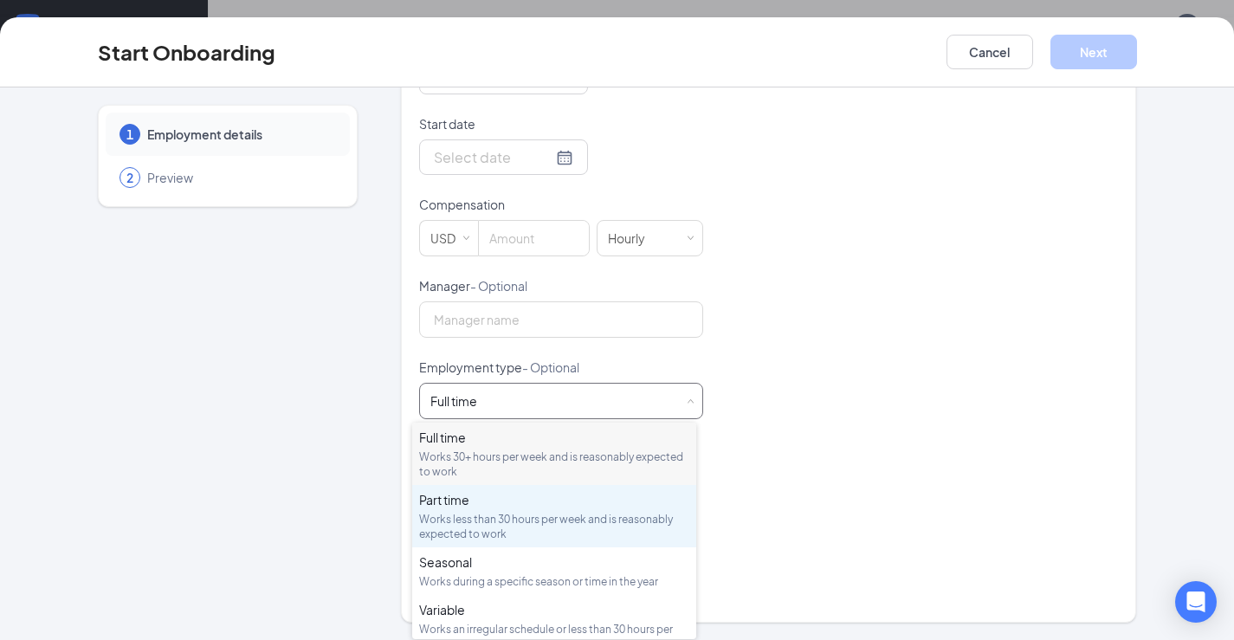
click at [464, 518] on div "Works less than 30 hours per week and is reasonably expected to work" at bounding box center [554, 526] width 270 height 29
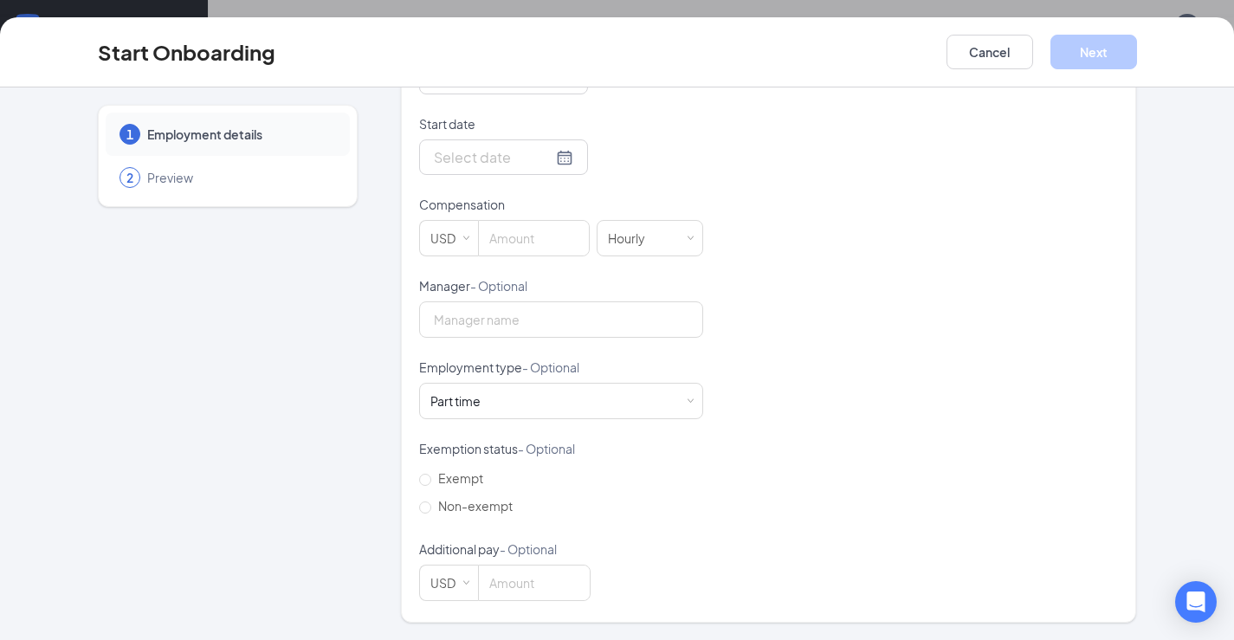
click at [845, 466] on div "Hired date [DATE] Start date Compensation USD Hourly Manager - Optional Employm…" at bounding box center [769, 318] width 700 height 567
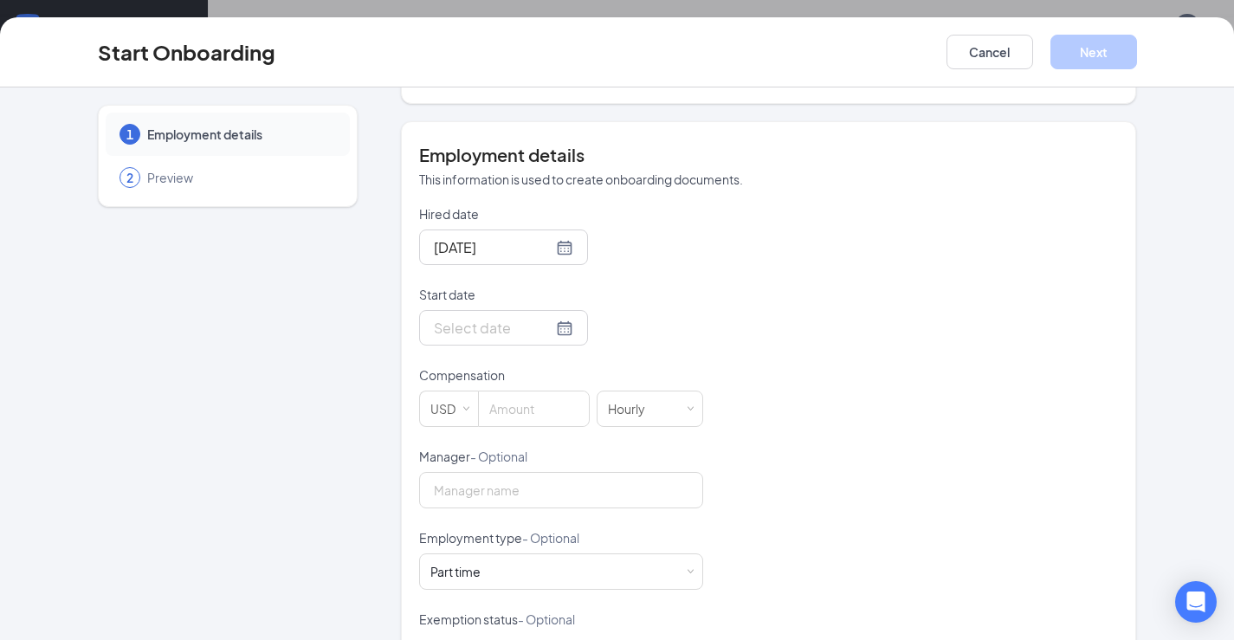
scroll to position [301, 0]
click at [541, 333] on div at bounding box center [503, 331] width 139 height 22
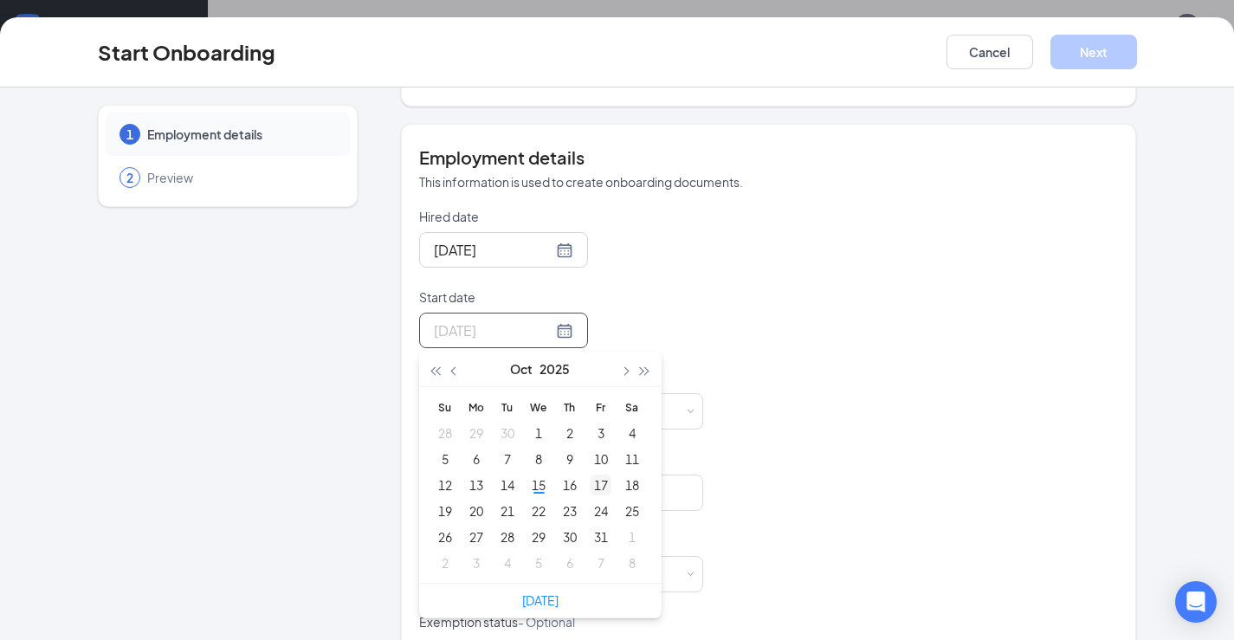
type input "[DATE]"
click at [593, 484] on div "17" at bounding box center [601, 485] width 21 height 21
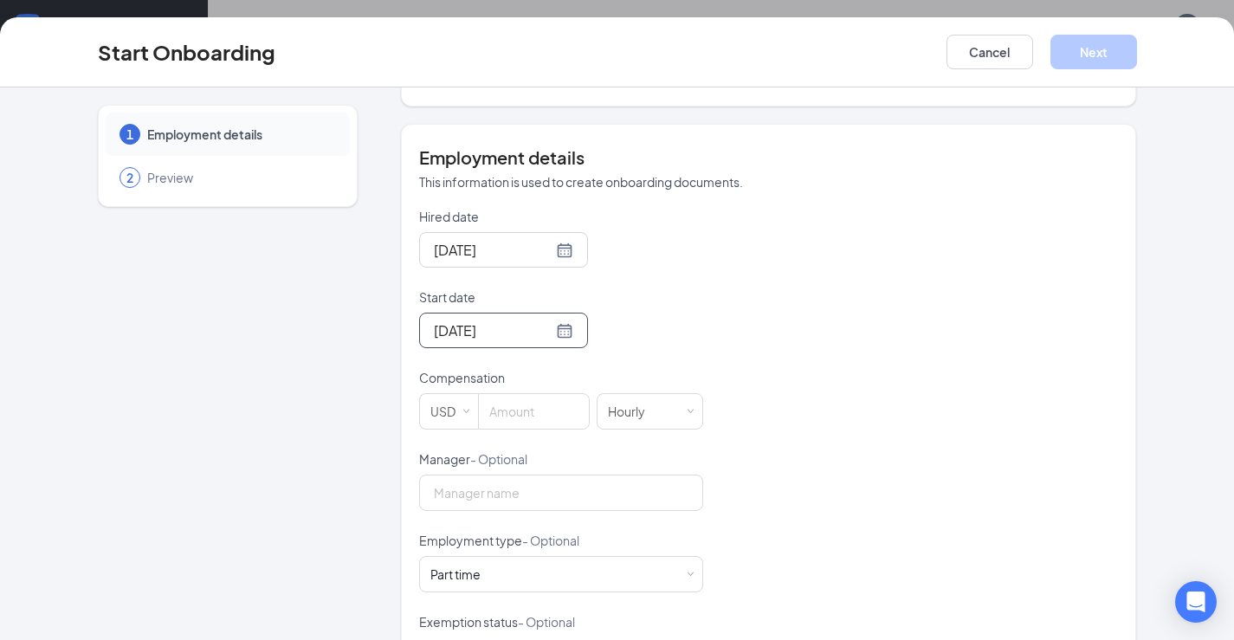
click at [938, 334] on div "Hired date [DATE] Start date [DATE] [DATE] Su Mo Tu We Th Fr Sa 28 29 30 1 2 3 …" at bounding box center [769, 491] width 700 height 567
click at [450, 413] on div "USD" at bounding box center [449, 411] width 37 height 35
click at [434, 481] on li "CAD" at bounding box center [441, 476] width 59 height 29
click at [522, 421] on input at bounding box center [534, 411] width 109 height 35
click at [868, 404] on div "Hired date [DATE] Start date [DATE] [DATE] Su Mo Tu We Th Fr Sa 28 29 30 1 2 3 …" at bounding box center [769, 491] width 700 height 567
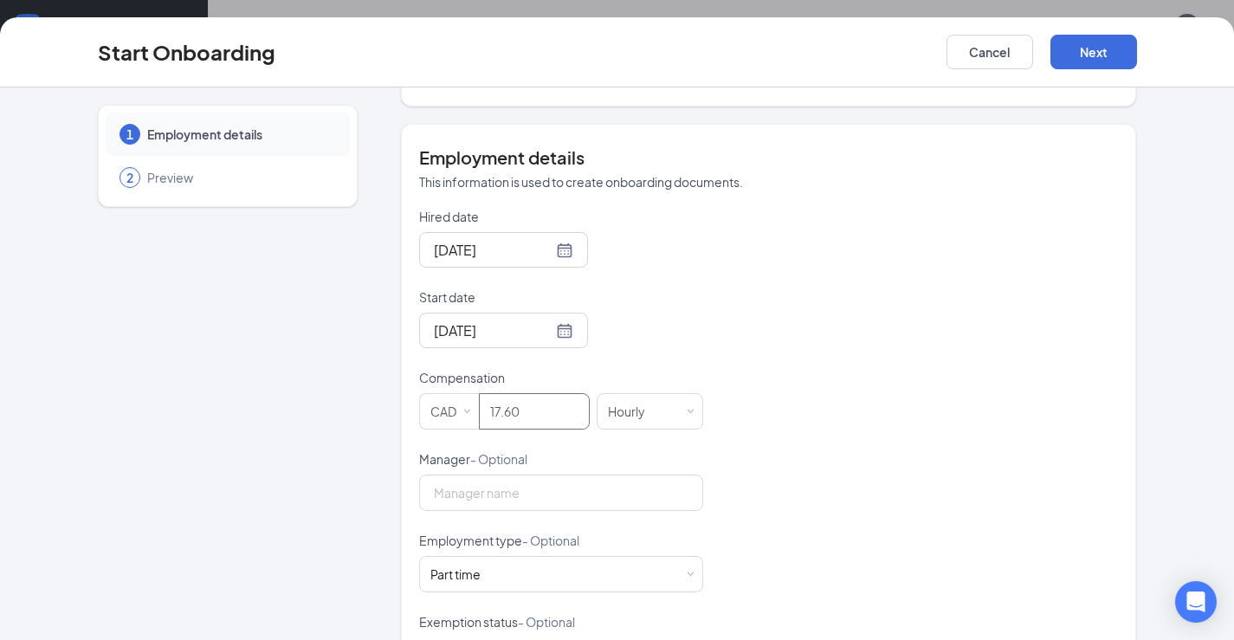
type input "17.6"
click at [444, 483] on input "Manager - Optional" at bounding box center [561, 493] width 284 height 36
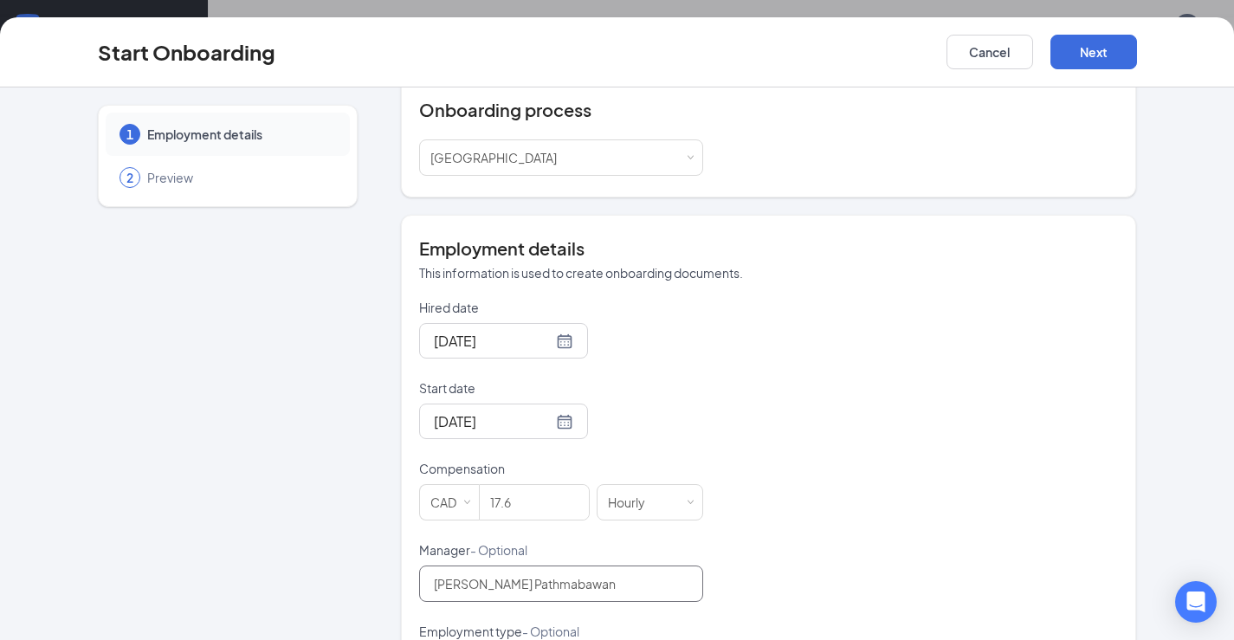
scroll to position [0, 0]
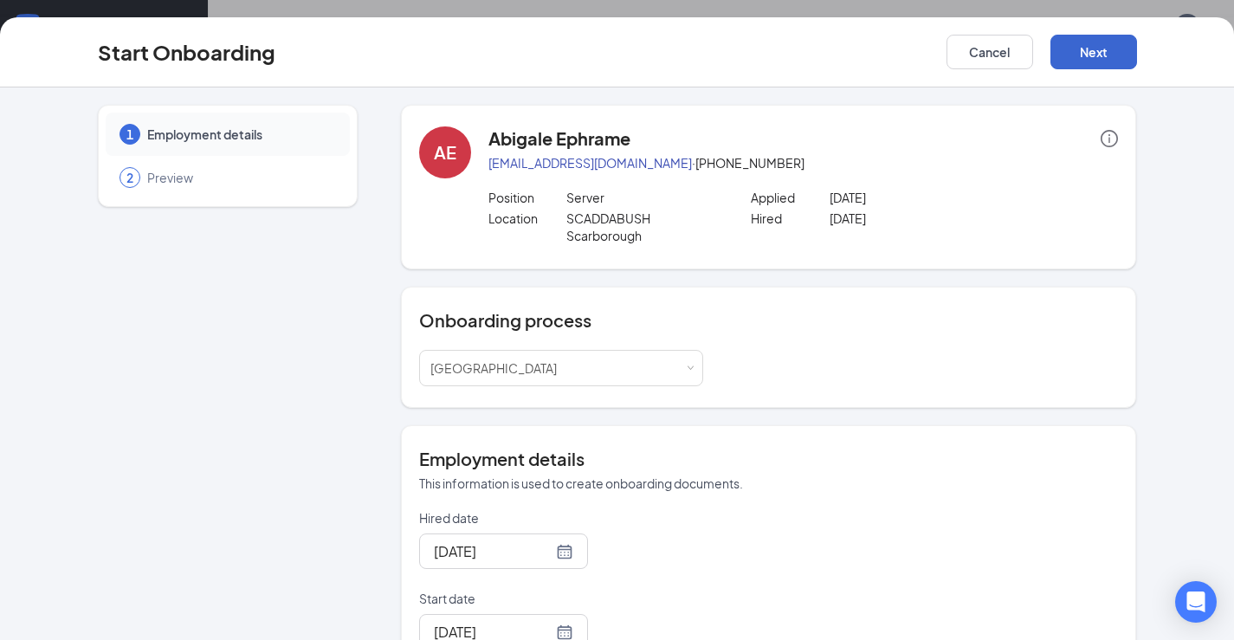
type input "[PERSON_NAME] Pathmabawan"
click at [1109, 48] on button "Next" at bounding box center [1094, 52] width 87 height 35
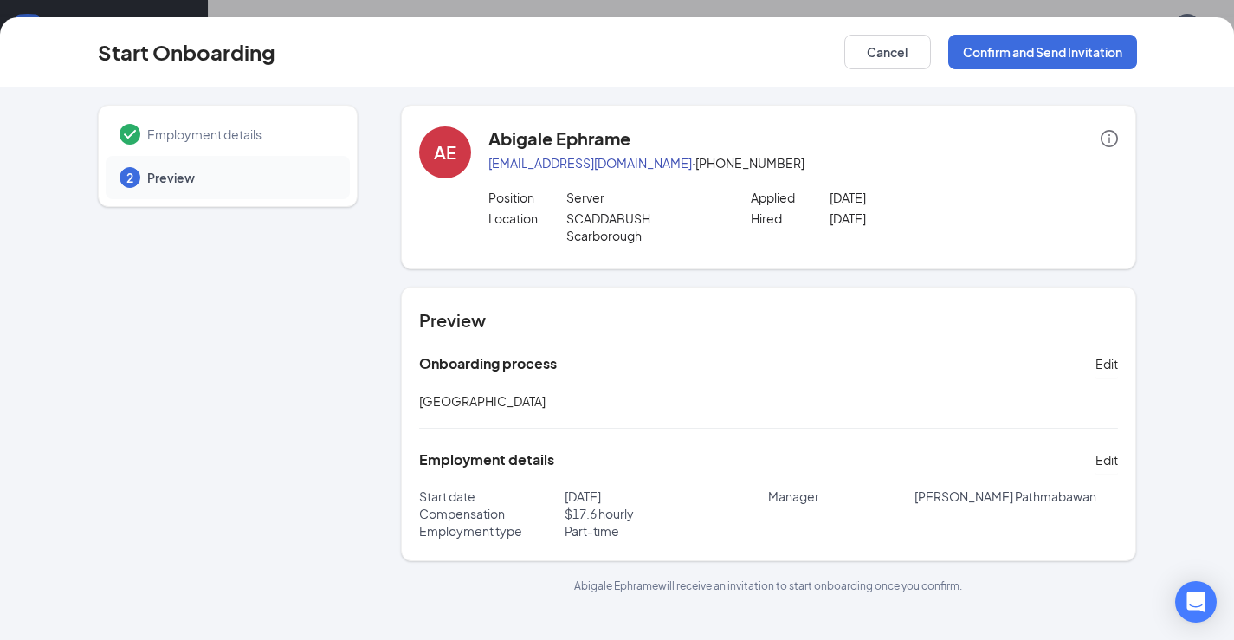
click at [581, 199] on p "Server" at bounding box center [646, 197] width 158 height 17
click at [1105, 139] on icon "info-circle" at bounding box center [1109, 138] width 17 height 17
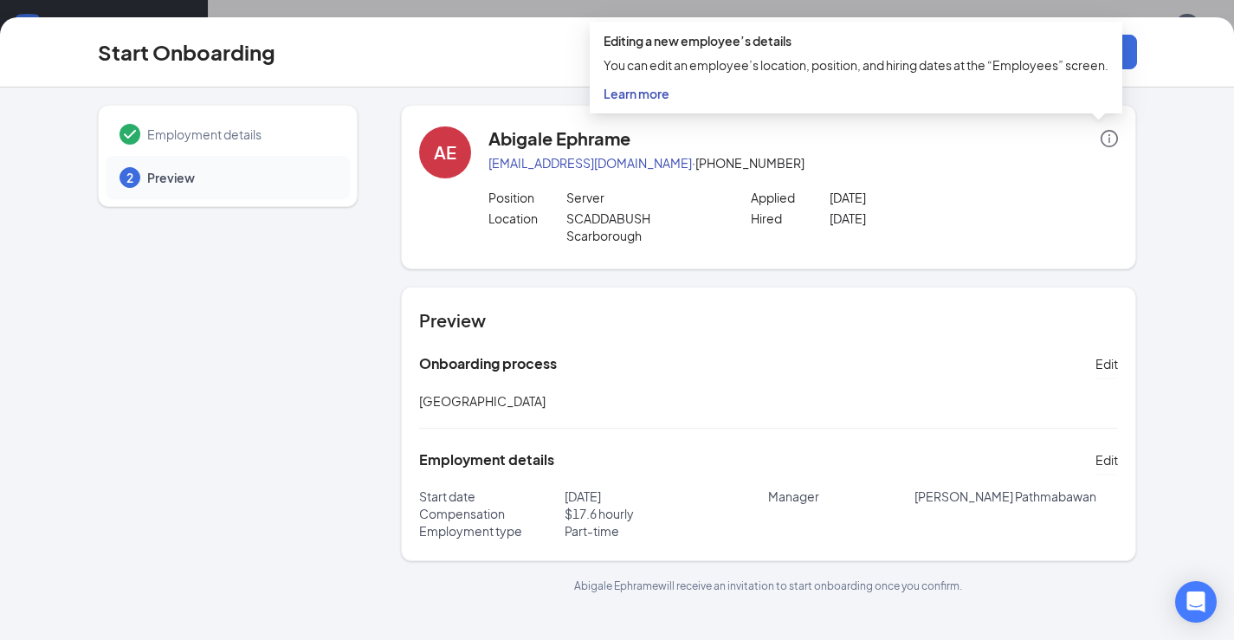
click at [635, 90] on span "Learn more" at bounding box center [637, 94] width 66 height 16
click at [583, 230] on p "SCADDABUSH Scarborough" at bounding box center [646, 227] width 158 height 35
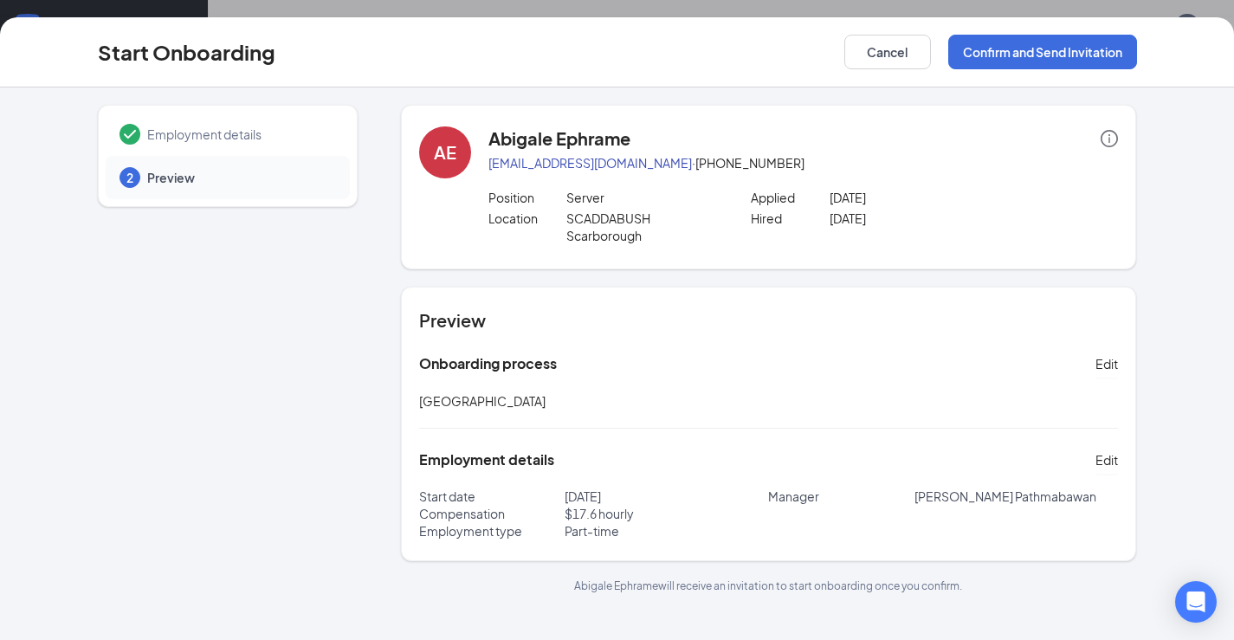
click at [626, 231] on p "SCADDABUSH Scarborough" at bounding box center [646, 227] width 158 height 35
drag, startPoint x: 567, startPoint y: 208, endPoint x: 662, endPoint y: 206, distance: 95.3
click at [658, 204] on div "Position Server Applied [DATE]" at bounding box center [804, 199] width 631 height 21
click at [653, 251] on div "AE Abigale Ephrame [EMAIL_ADDRESS][DOMAIN_NAME] · [PHONE_NUMBER] Position Serve…" at bounding box center [769, 187] width 736 height 165
click at [1058, 52] on button "Confirm and Send Invitation" at bounding box center [1043, 52] width 189 height 35
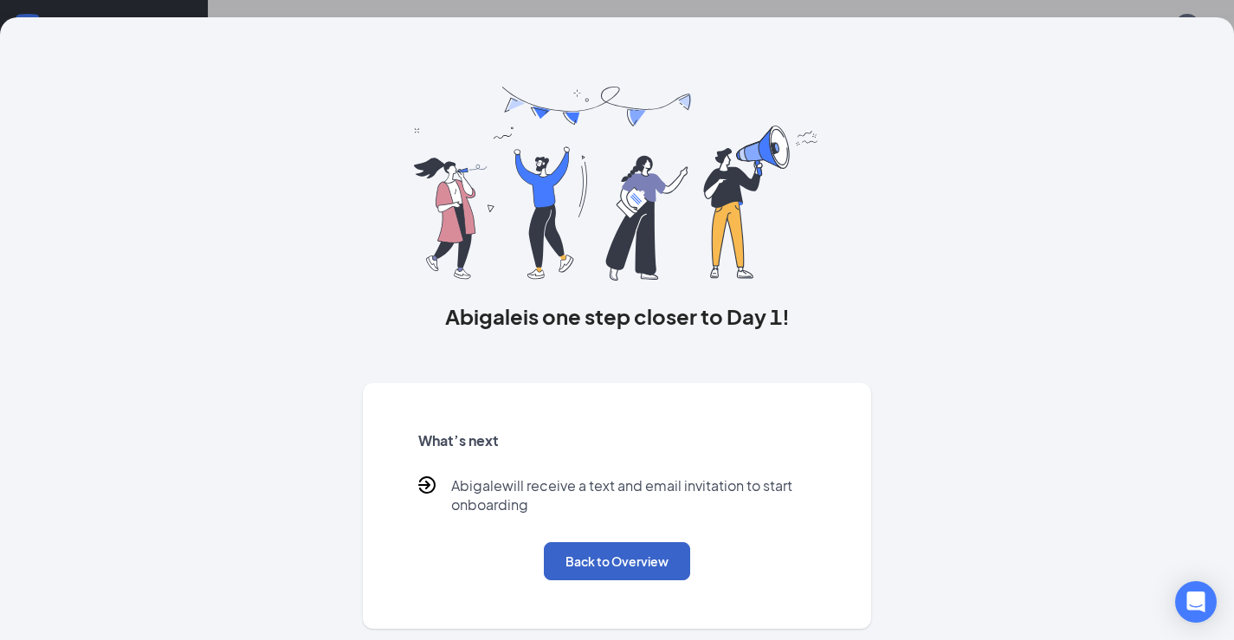
click at [636, 549] on button "Back to Overview" at bounding box center [617, 561] width 146 height 38
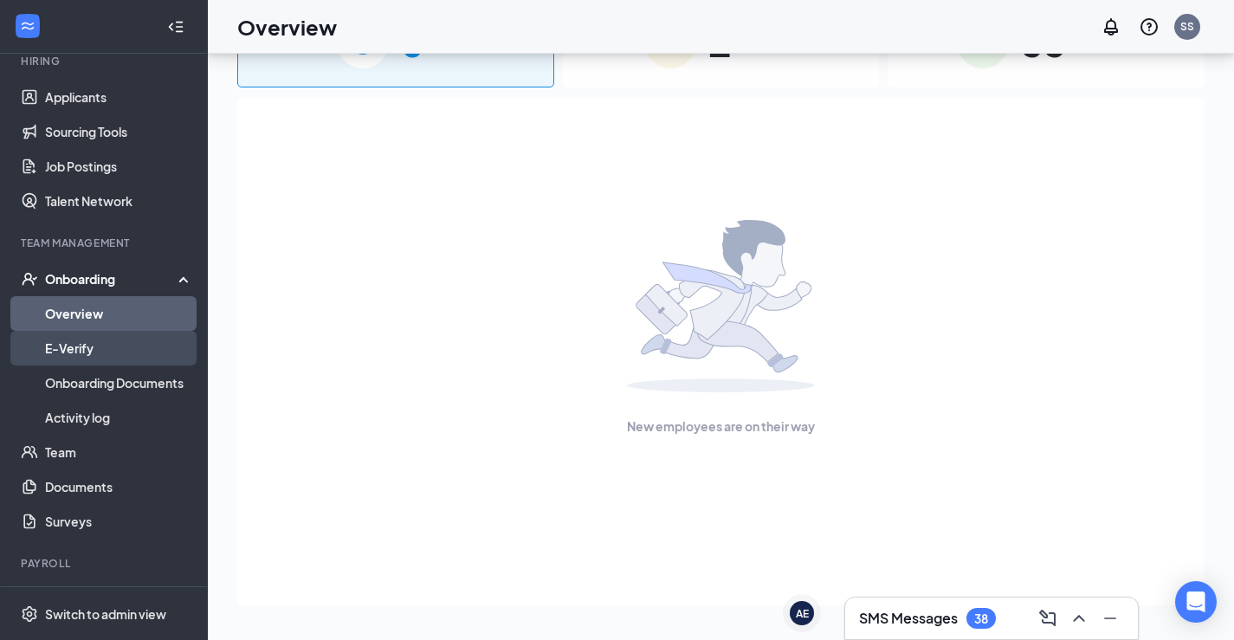
click at [59, 346] on link "E-Verify" at bounding box center [119, 348] width 148 height 35
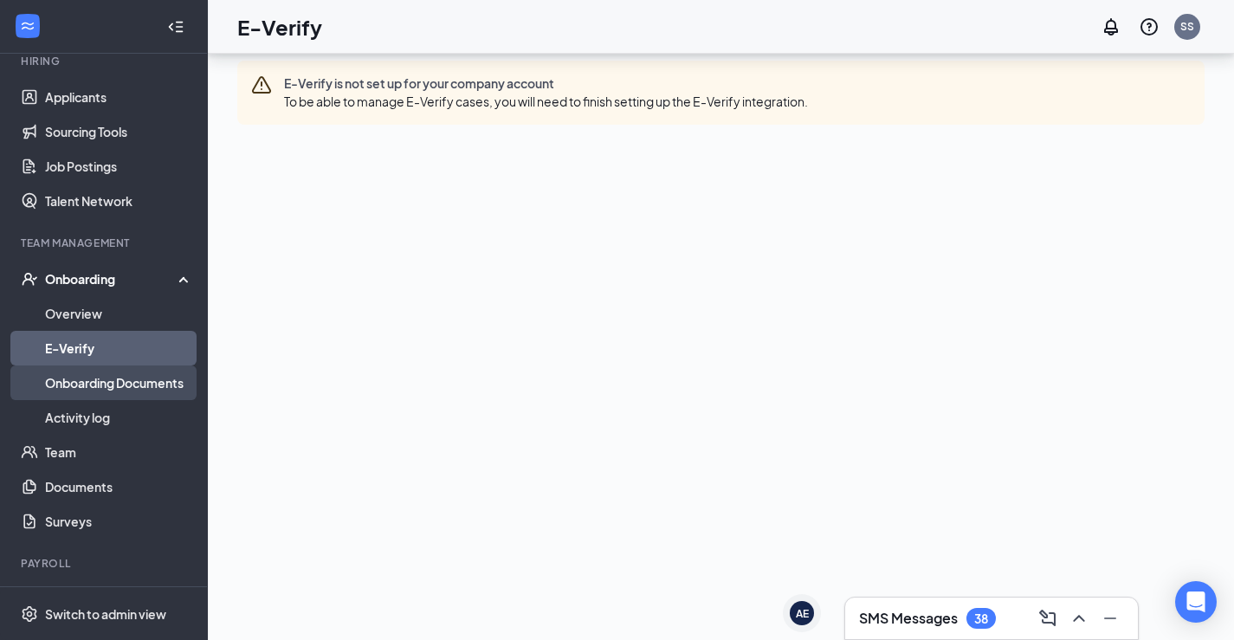
click at [72, 384] on link "Onboarding Documents" at bounding box center [119, 383] width 148 height 35
